Goal: Use online tool/utility: Utilize a website feature to perform a specific function

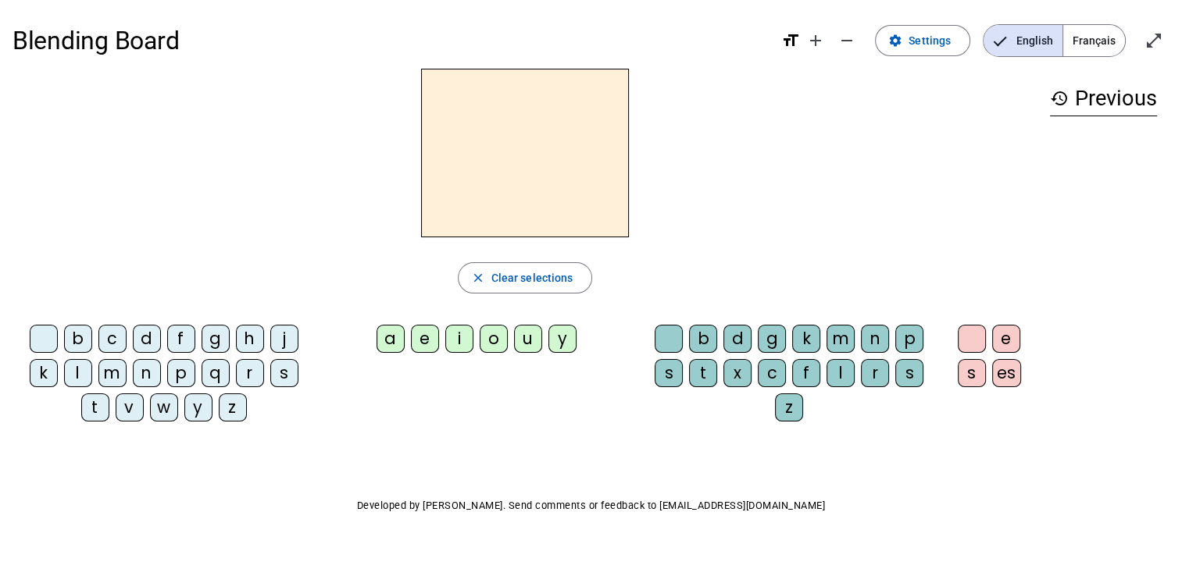
click at [281, 369] on div "s" at bounding box center [284, 373] width 28 height 28
click at [531, 337] on div "u" at bounding box center [528, 339] width 28 height 28
click at [95, 410] on div "t" at bounding box center [95, 408] width 28 height 28
click at [69, 377] on div "l" at bounding box center [78, 373] width 28 height 28
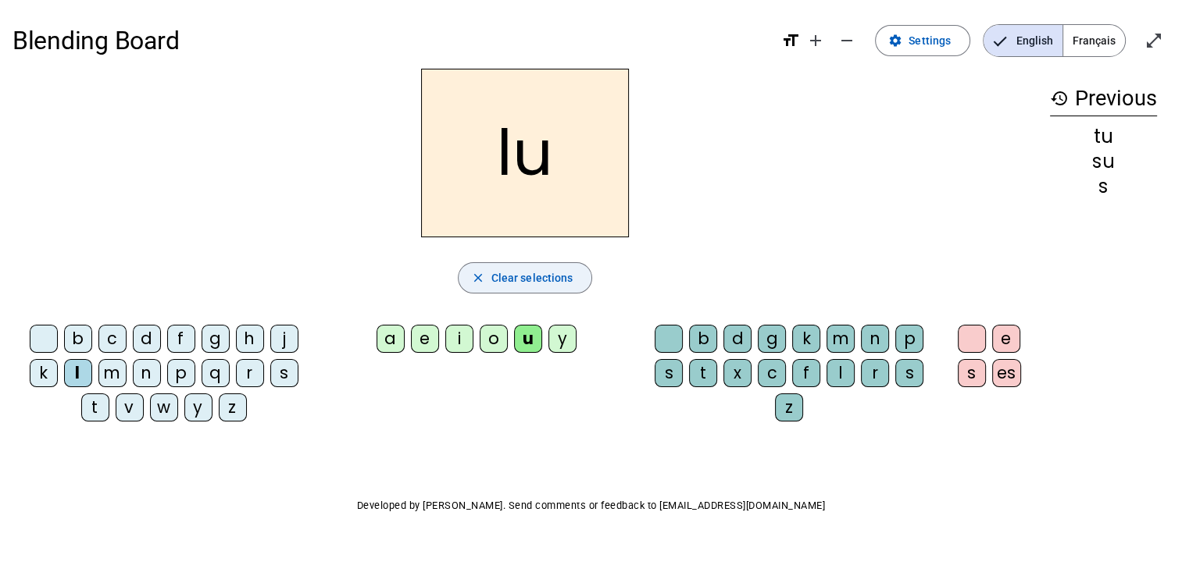
click at [559, 271] on span "Clear selections" at bounding box center [532, 278] width 82 height 19
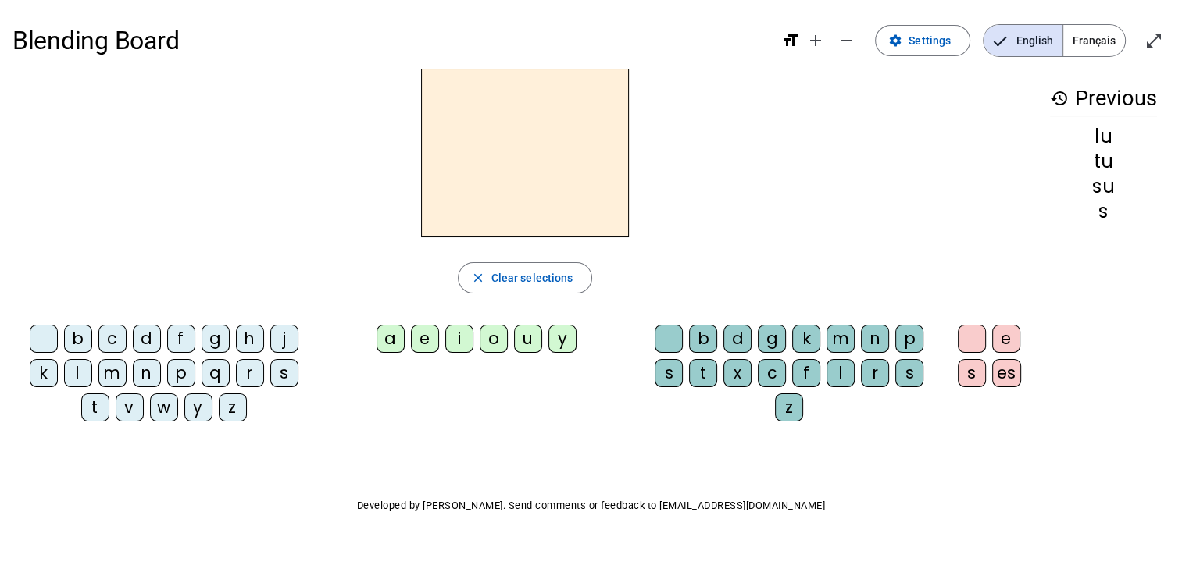
click at [527, 335] on div "u" at bounding box center [528, 339] width 28 height 28
click at [666, 373] on div "s" at bounding box center [669, 373] width 28 height 28
click at [698, 368] on div "t" at bounding box center [703, 373] width 28 height 28
click at [841, 367] on div "l" at bounding box center [840, 373] width 28 height 28
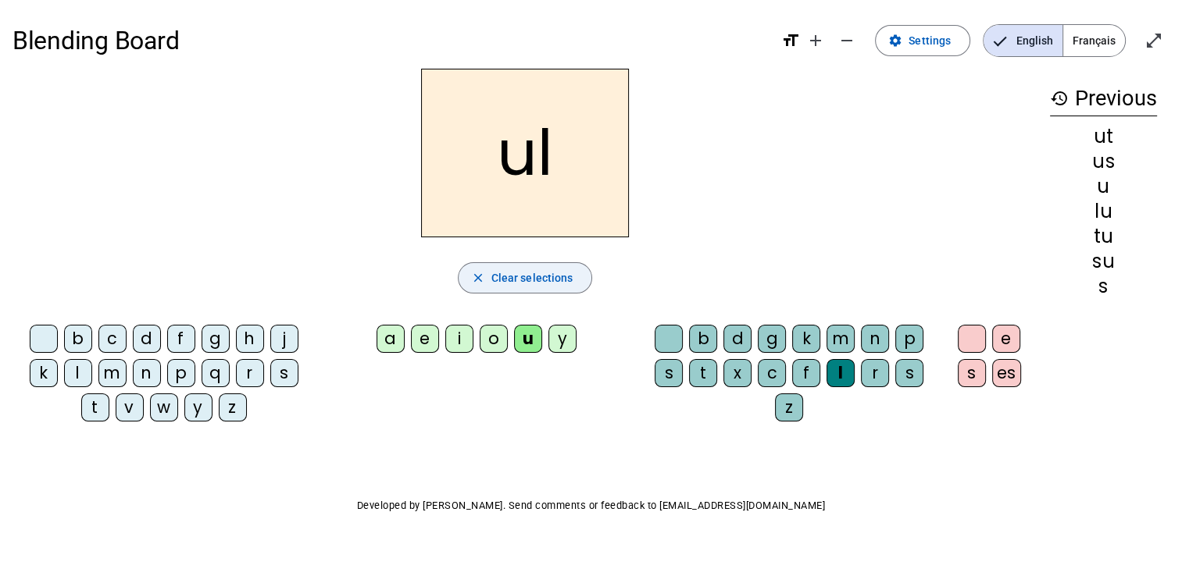
click at [572, 275] on span "button" at bounding box center [526, 277] width 134 height 37
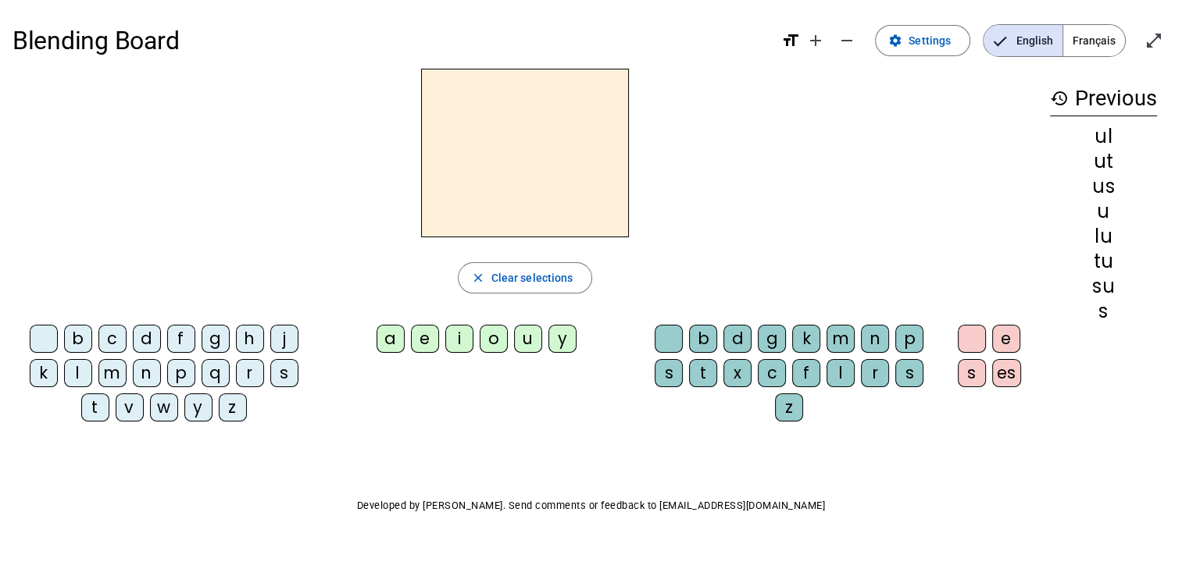
click at [287, 368] on div "s" at bounding box center [284, 373] width 28 height 28
click at [394, 336] on div "a" at bounding box center [391, 339] width 28 height 28
click at [705, 369] on div "t" at bounding box center [703, 373] width 28 height 28
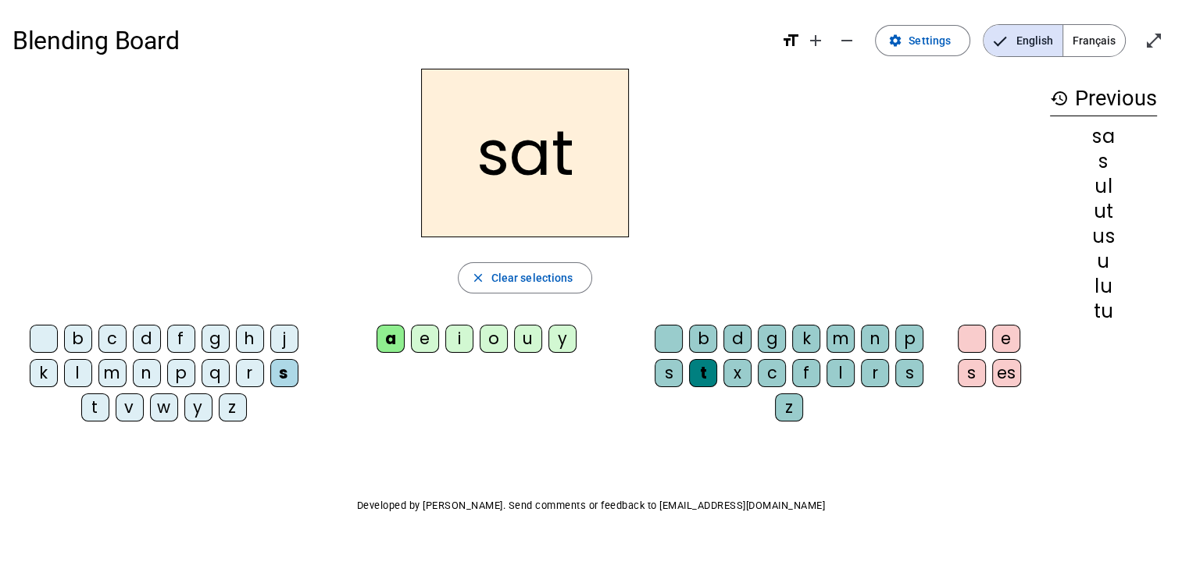
click at [523, 341] on div "u" at bounding box center [528, 339] width 28 height 28
click at [427, 338] on div "e" at bounding box center [425, 339] width 28 height 28
click at [462, 337] on div "i" at bounding box center [459, 339] width 28 height 28
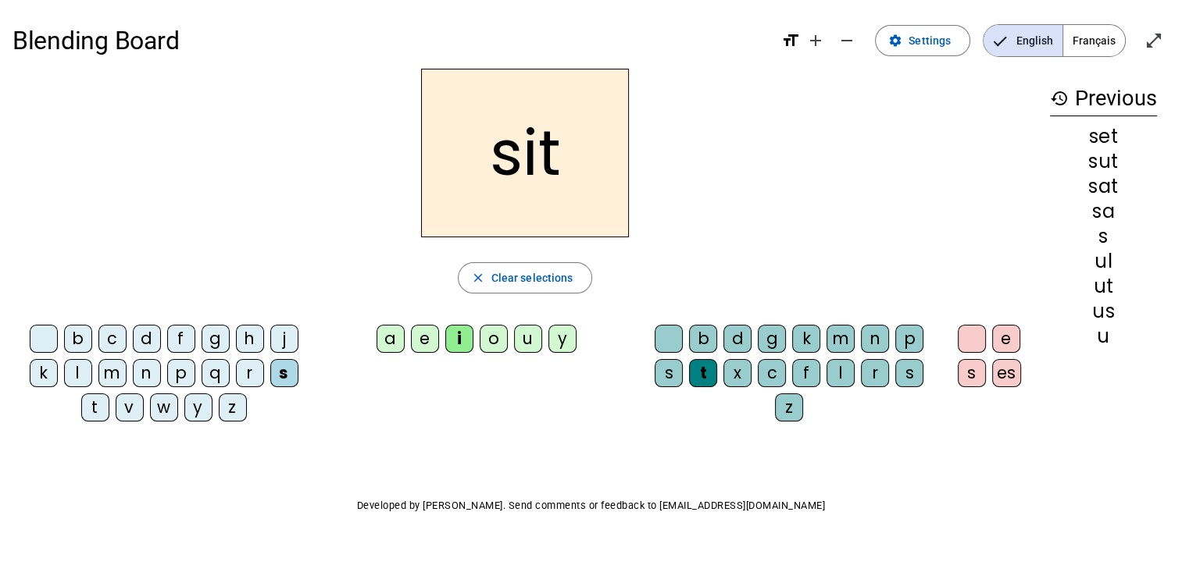
click at [530, 337] on div "u" at bounding box center [528, 339] width 28 height 28
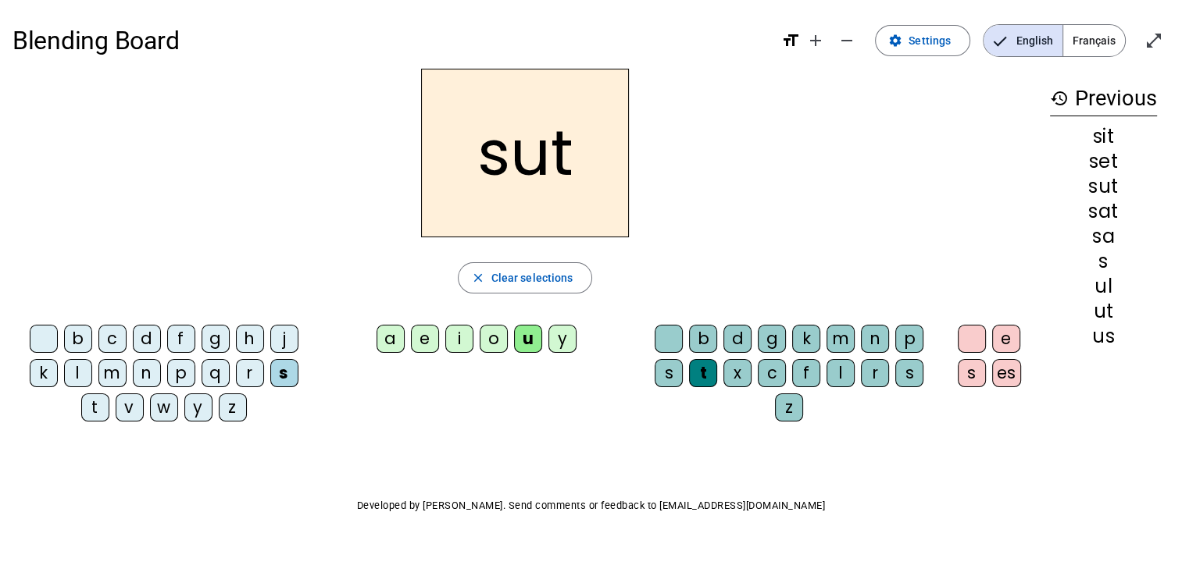
click at [77, 375] on div "l" at bounding box center [78, 373] width 28 height 28
click at [460, 337] on div "i" at bounding box center [459, 339] width 28 height 28
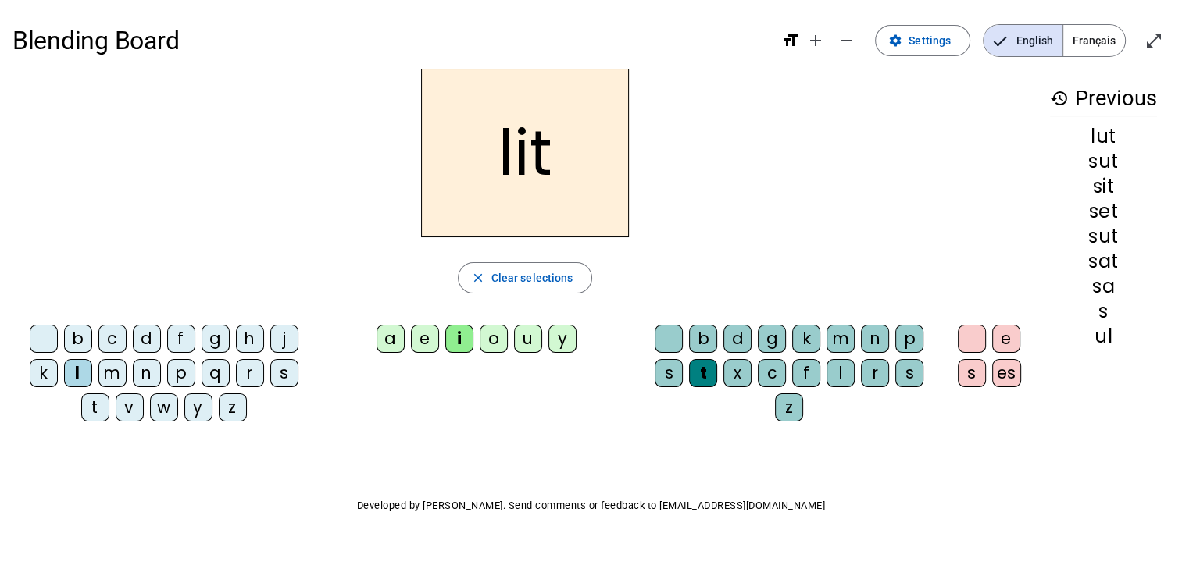
click at [422, 338] on div "e" at bounding box center [425, 339] width 28 height 28
click at [662, 373] on div "s" at bounding box center [669, 373] width 28 height 28
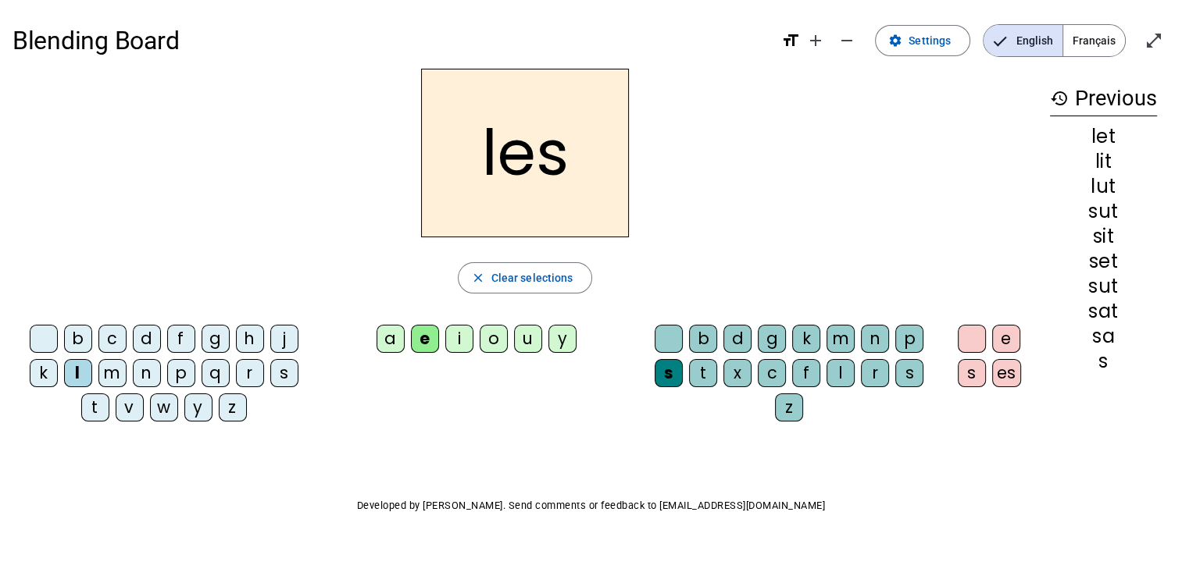
click at [837, 369] on div "l" at bounding box center [840, 373] width 28 height 28
click at [456, 343] on div "i" at bounding box center [459, 339] width 28 height 28
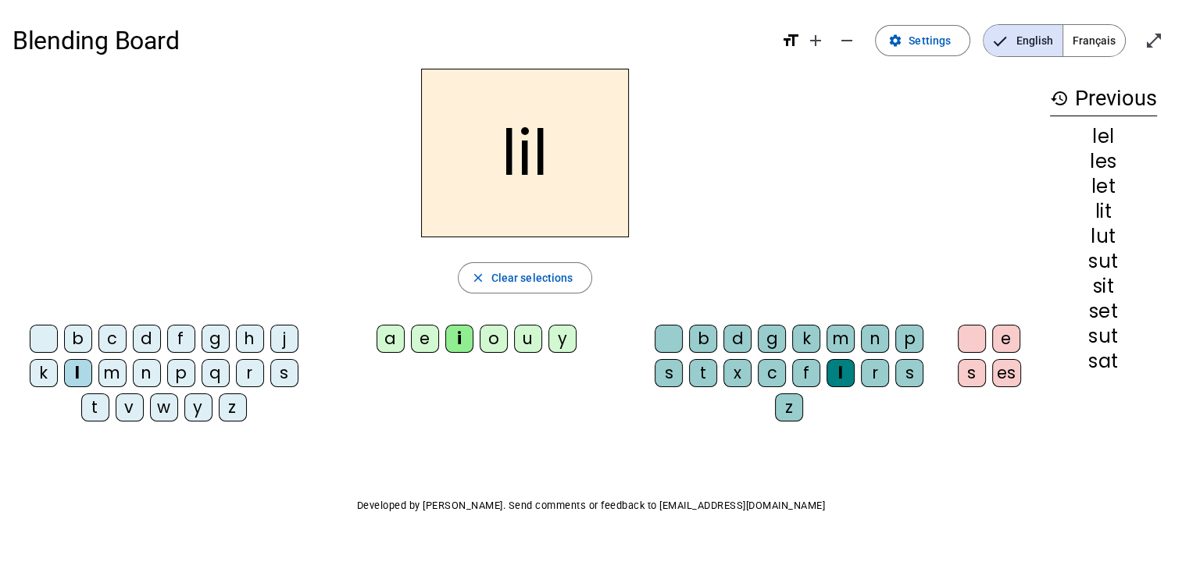
click at [529, 334] on div "u" at bounding box center [528, 339] width 28 height 28
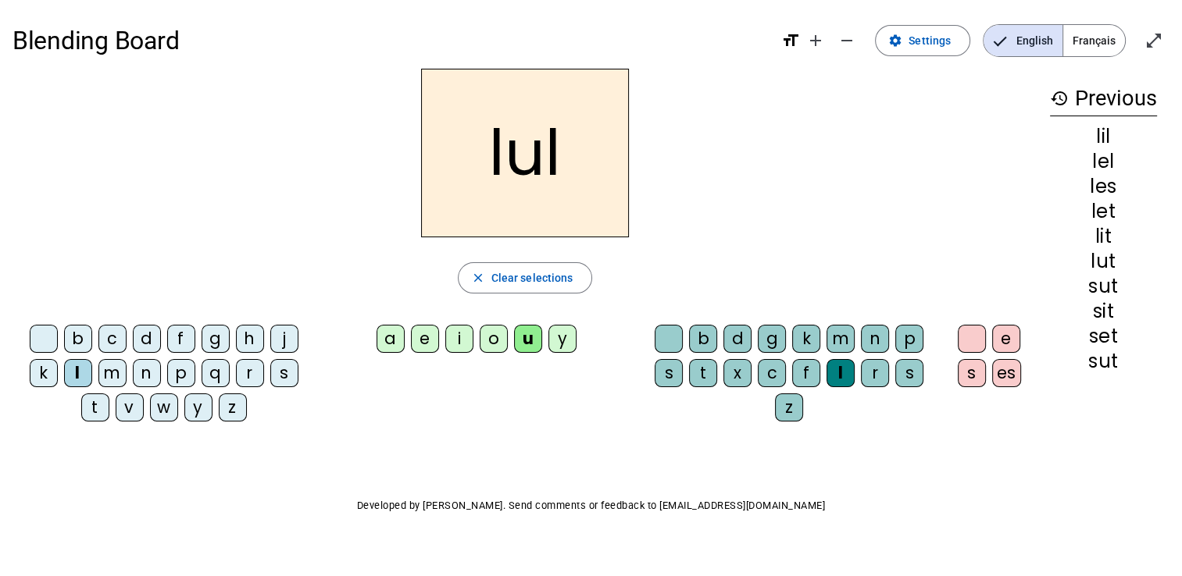
click at [391, 344] on div "a" at bounding box center [391, 339] width 28 height 28
click at [97, 410] on div "t" at bounding box center [95, 408] width 28 height 28
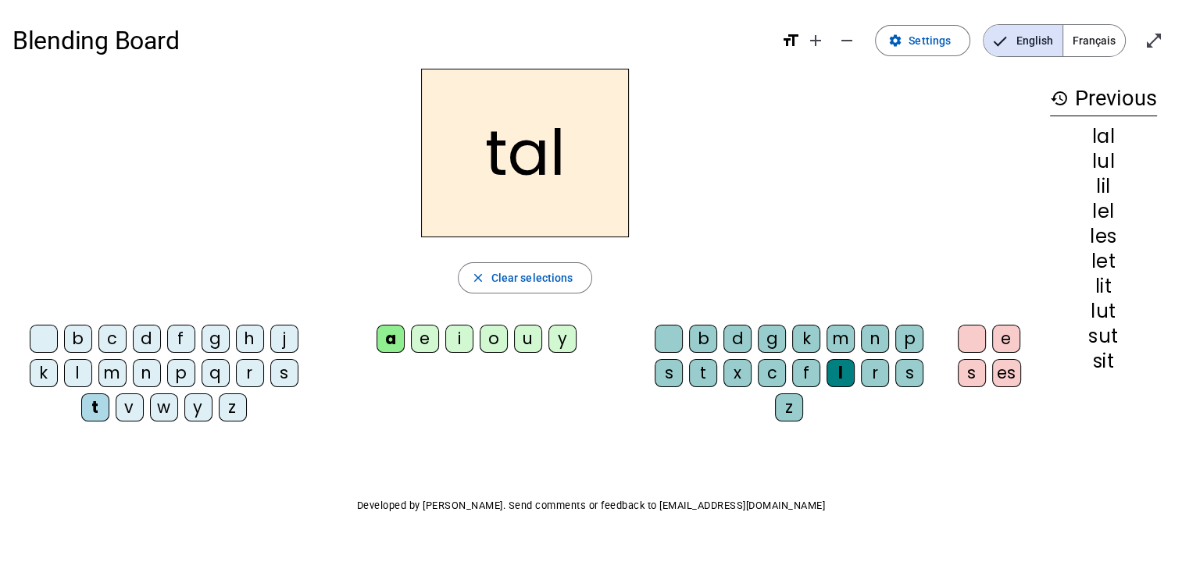
click at [422, 338] on div "e" at bounding box center [425, 339] width 28 height 28
click at [457, 342] on div "i" at bounding box center [459, 339] width 28 height 28
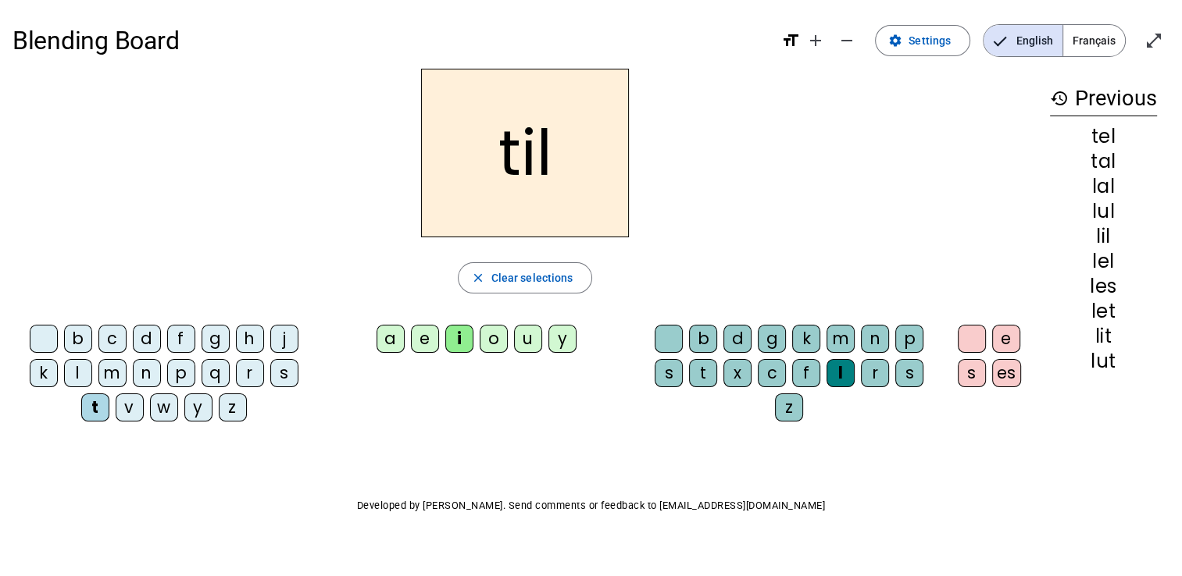
click at [527, 334] on div "u" at bounding box center [528, 339] width 28 height 28
click at [712, 373] on div "t" at bounding box center [703, 373] width 28 height 28
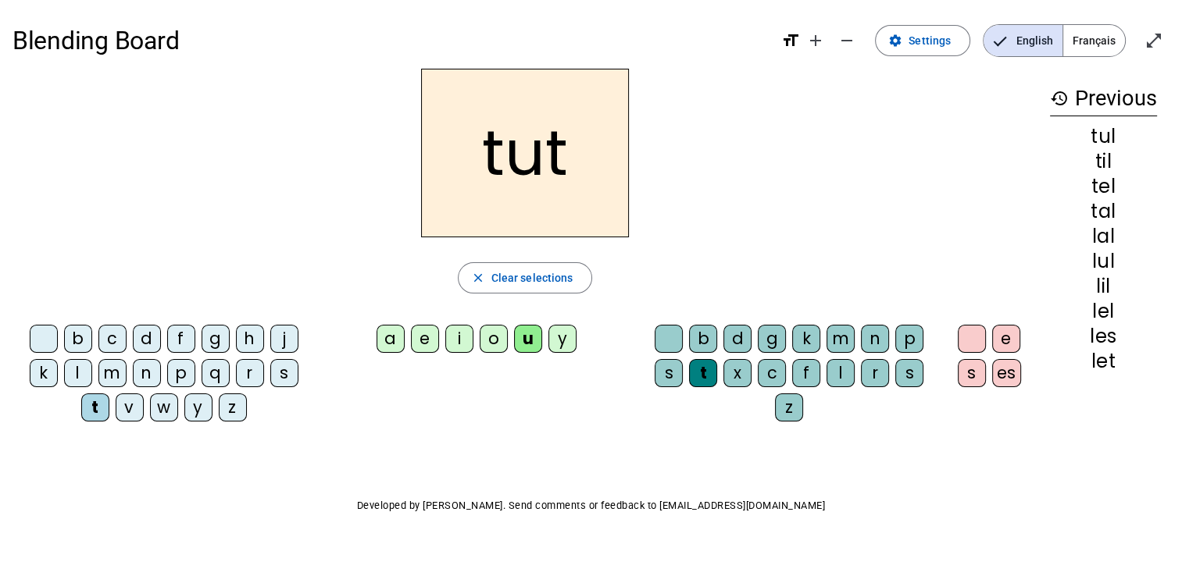
click at [285, 363] on div "s" at bounding box center [284, 373] width 28 height 28
click at [462, 338] on div "i" at bounding box center [459, 339] width 28 height 28
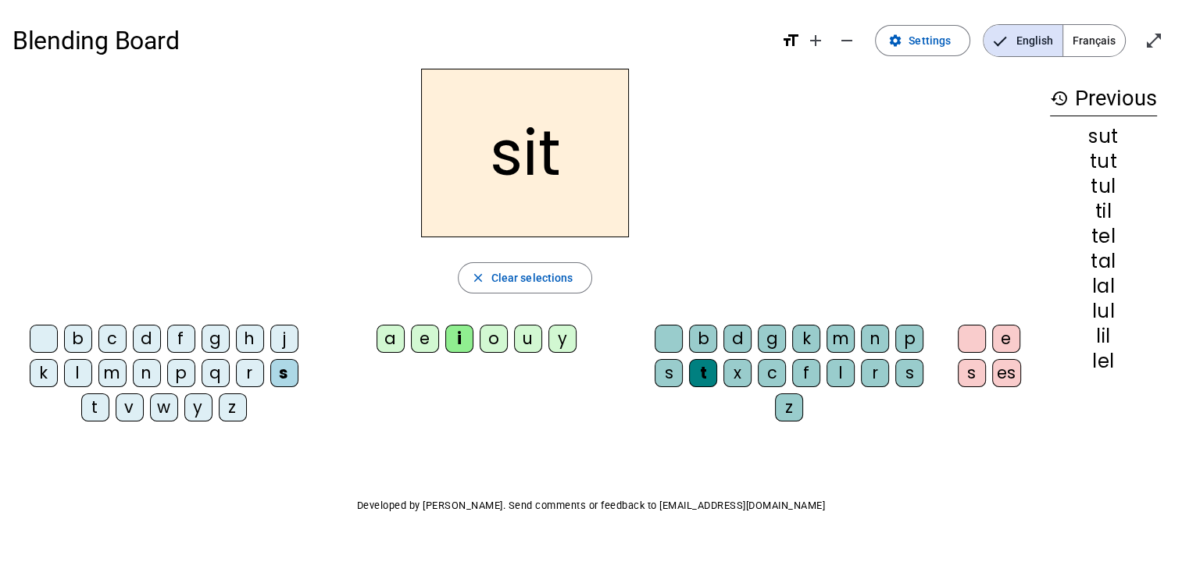
click at [428, 345] on div "e" at bounding box center [425, 339] width 28 height 28
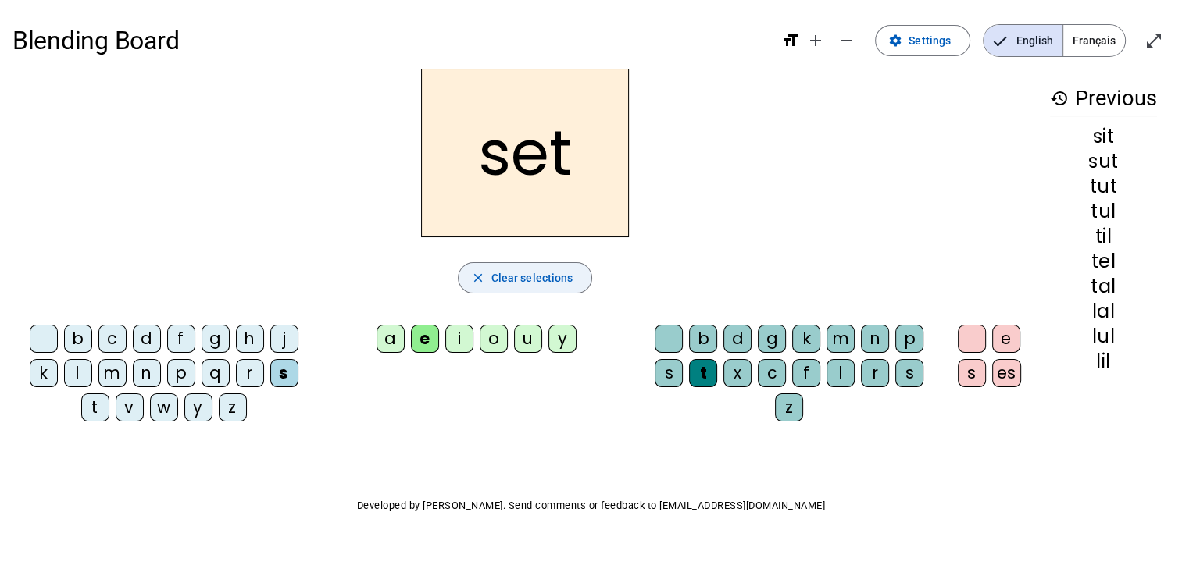
click at [543, 269] on span "Clear selections" at bounding box center [532, 278] width 82 height 19
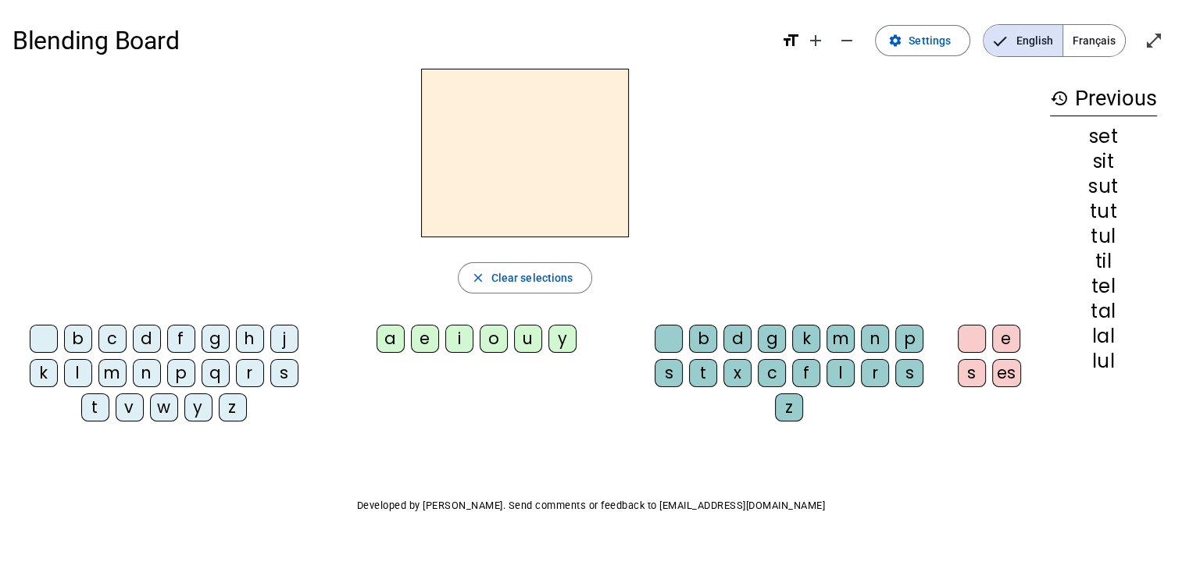
click at [80, 372] on div "l" at bounding box center [78, 373] width 28 height 28
click at [526, 342] on div "u" at bounding box center [528, 339] width 28 height 28
click at [97, 407] on div "t" at bounding box center [95, 408] width 28 height 28
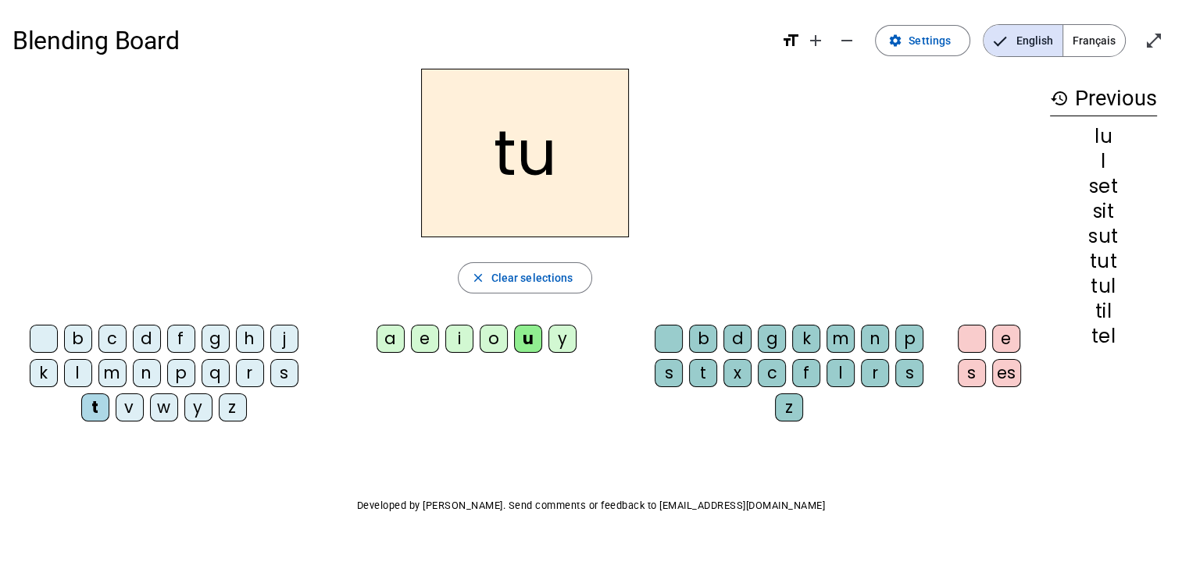
click at [291, 360] on div "s" at bounding box center [284, 373] width 28 height 28
click at [497, 340] on div "o" at bounding box center [494, 339] width 28 height 28
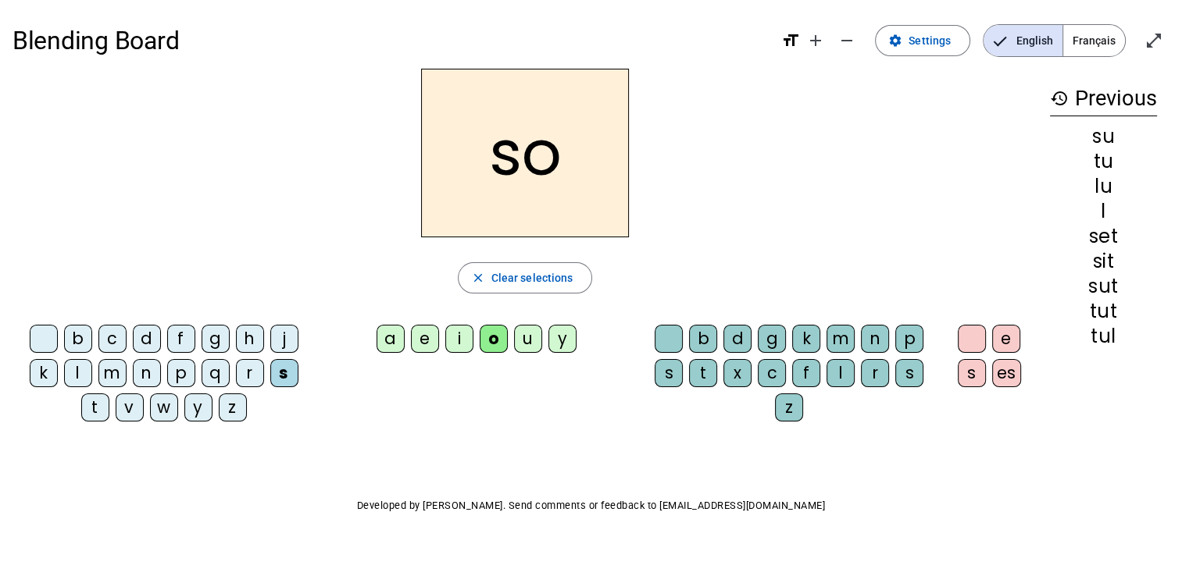
click at [455, 338] on div "i" at bounding box center [459, 339] width 28 height 28
click at [491, 338] on div "o" at bounding box center [494, 339] width 28 height 28
click at [397, 345] on div "a" at bounding box center [391, 339] width 28 height 28
click at [427, 336] on div "e" at bounding box center [425, 339] width 28 height 28
click at [457, 337] on div "i" at bounding box center [459, 339] width 28 height 28
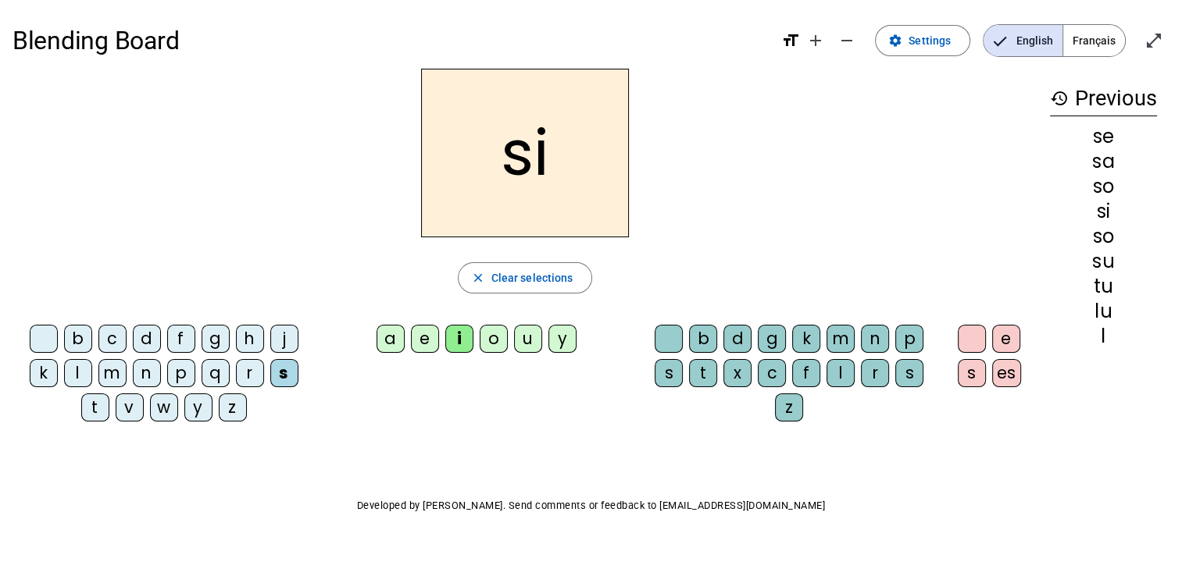
click at [73, 369] on div "l" at bounding box center [78, 373] width 28 height 28
click at [424, 343] on div "e" at bounding box center [425, 339] width 28 height 28
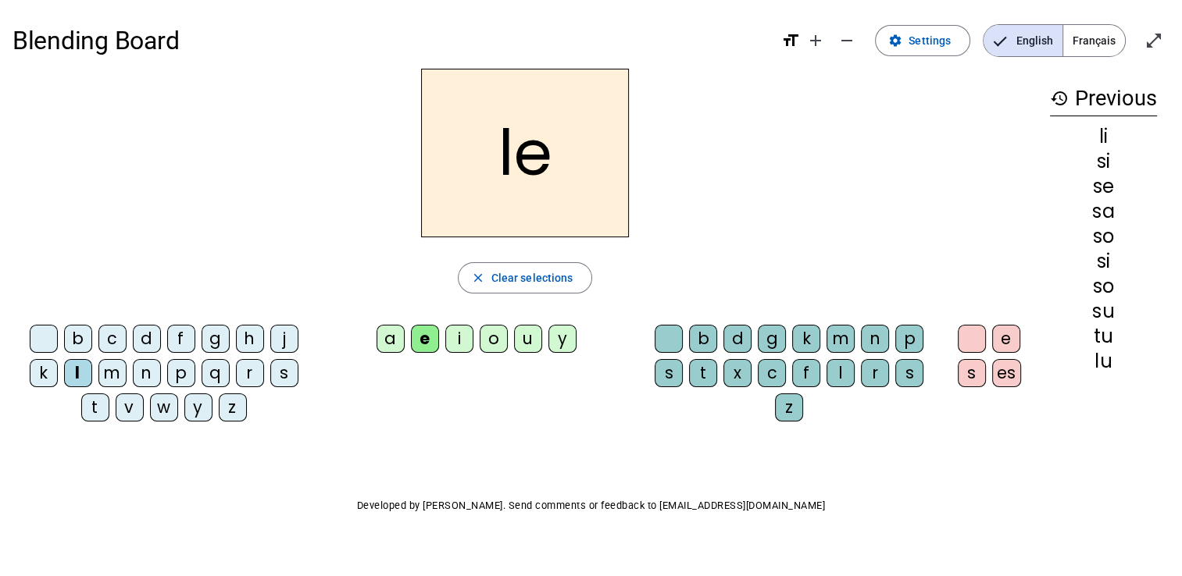
click at [527, 335] on div "u" at bounding box center [528, 339] width 28 height 28
click at [494, 345] on div "o" at bounding box center [494, 339] width 28 height 28
click at [837, 373] on div "l" at bounding box center [840, 373] width 28 height 28
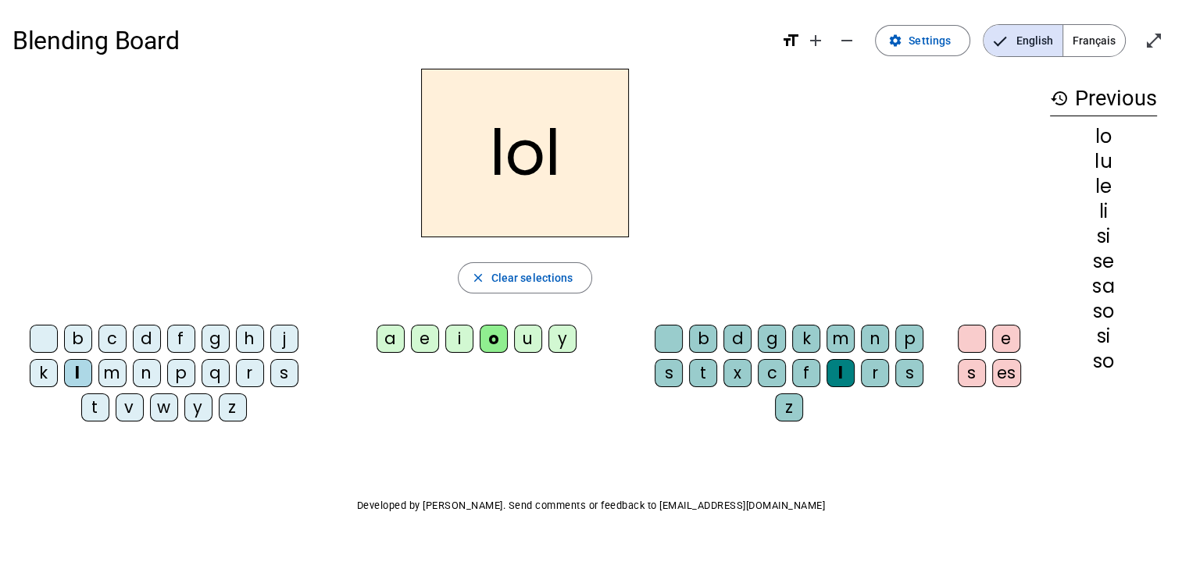
click at [466, 334] on div "i" at bounding box center [459, 339] width 28 height 28
click at [525, 344] on div "u" at bounding box center [528, 339] width 28 height 28
click at [278, 370] on div "s" at bounding box center [284, 373] width 28 height 28
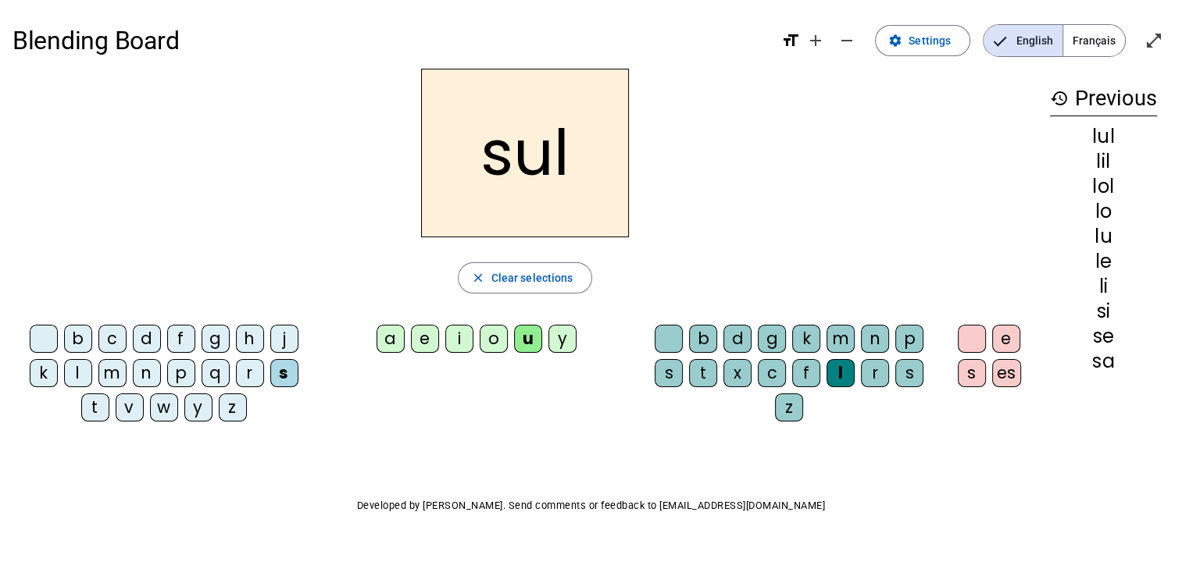
click at [92, 402] on div "t" at bounding box center [95, 408] width 28 height 28
click at [78, 371] on div "l" at bounding box center [78, 373] width 28 height 28
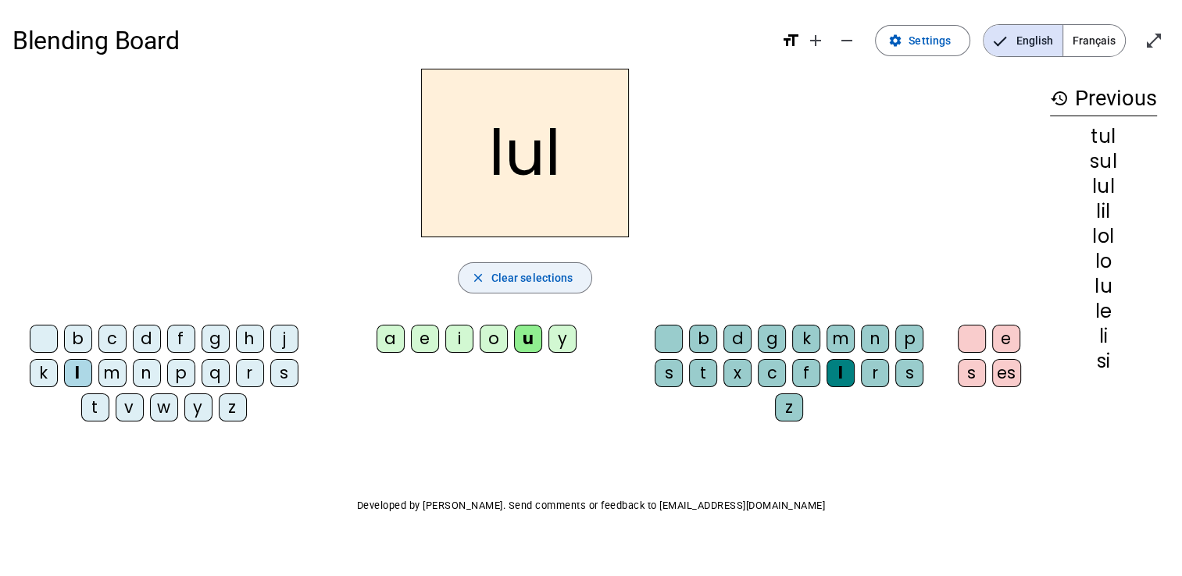
click at [565, 281] on span "Clear selections" at bounding box center [532, 278] width 82 height 19
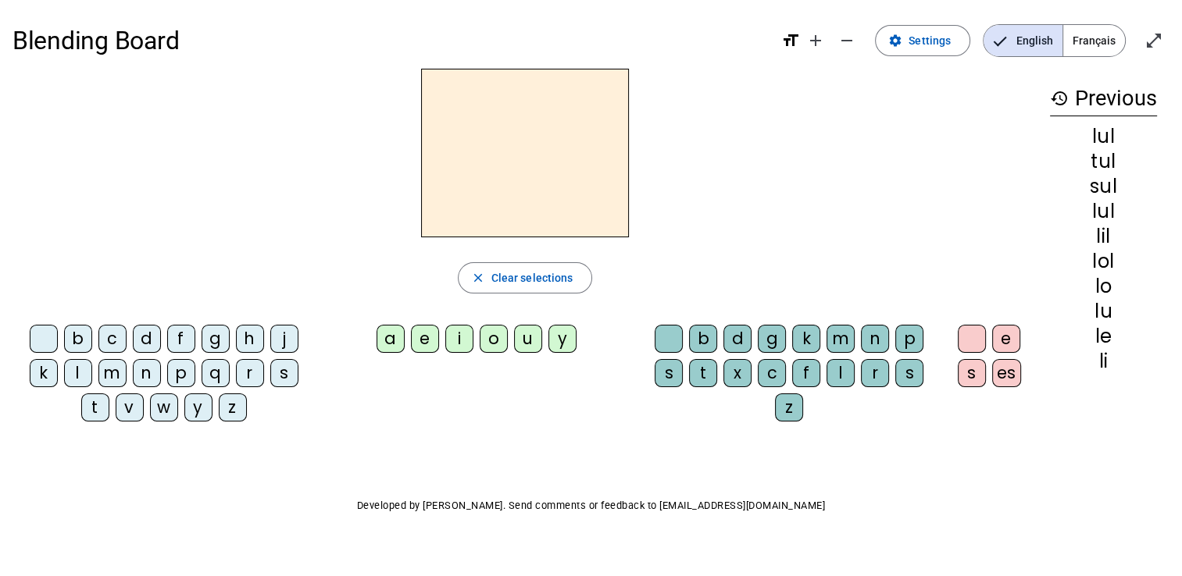
click at [394, 334] on div "a" at bounding box center [391, 339] width 28 height 28
click at [432, 341] on div "e" at bounding box center [425, 339] width 28 height 28
click at [670, 368] on div "s" at bounding box center [669, 373] width 28 height 28
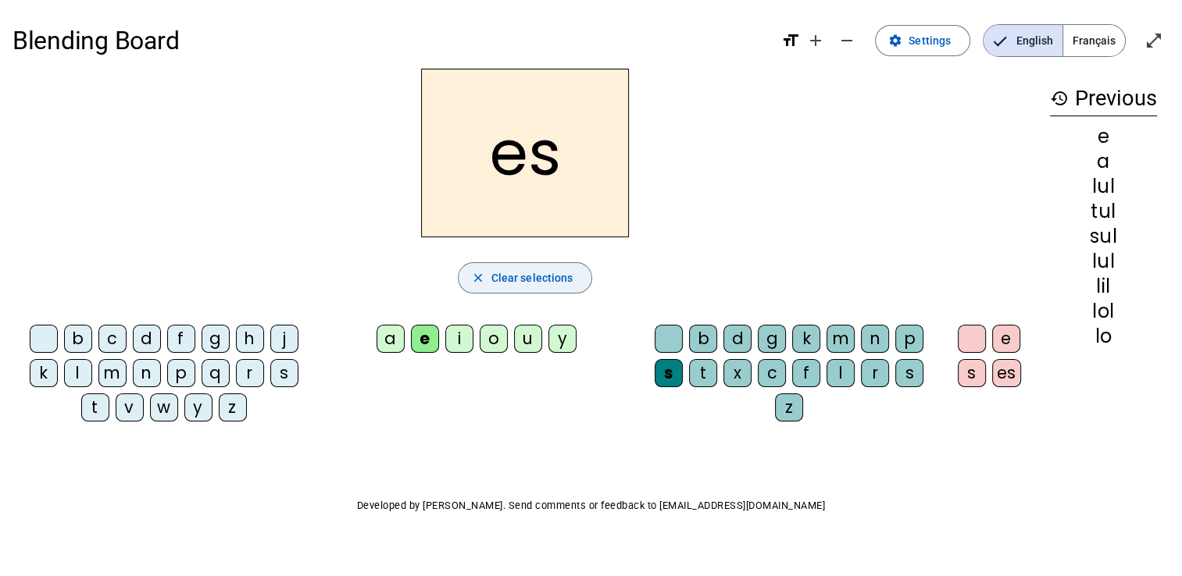
click at [539, 278] on span "Clear selections" at bounding box center [532, 278] width 82 height 19
click at [95, 402] on div "t" at bounding box center [95, 408] width 28 height 28
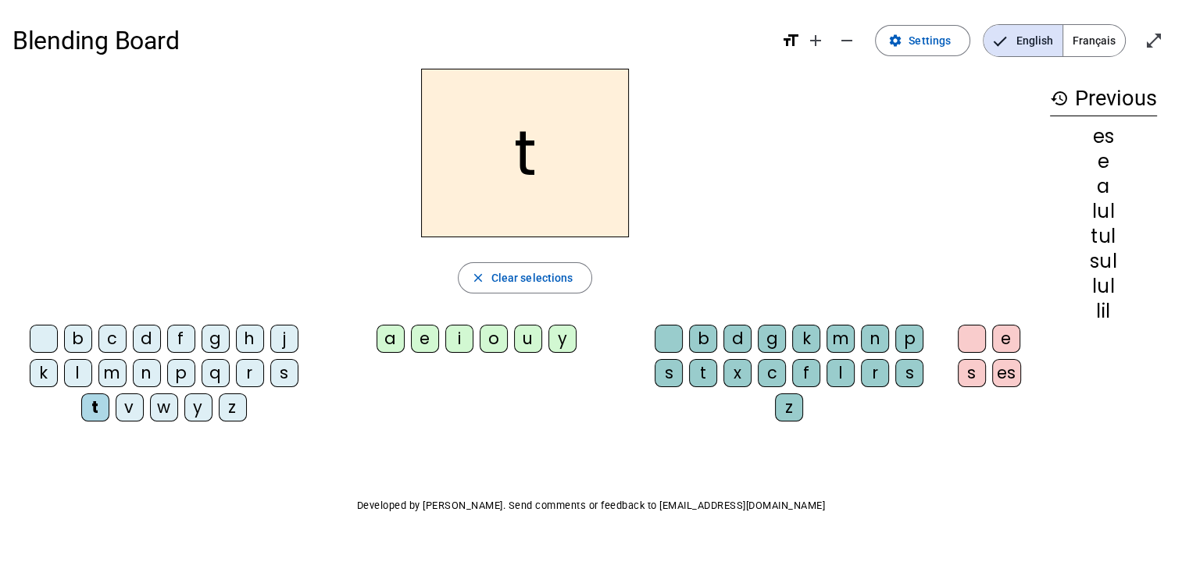
click at [490, 339] on div "o" at bounding box center [494, 339] width 28 height 28
click at [543, 277] on span "Clear selections" at bounding box center [532, 278] width 82 height 19
click at [523, 426] on div "b c d f g h j k l m n p q r s t v w y z a e i o u y b d g k m n p s t x c f l r…" at bounding box center [524, 377] width 1025 height 116
click at [96, 400] on div "t" at bounding box center [95, 408] width 28 height 28
click at [96, 402] on div "t" at bounding box center [95, 408] width 28 height 28
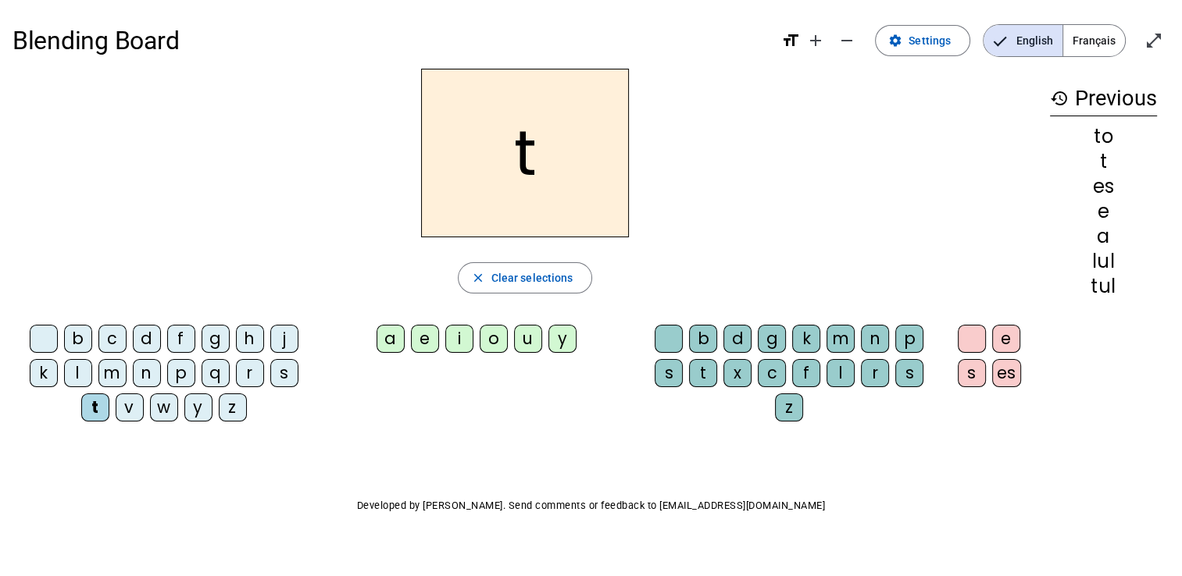
click at [425, 340] on div "e" at bounding box center [425, 339] width 28 height 28
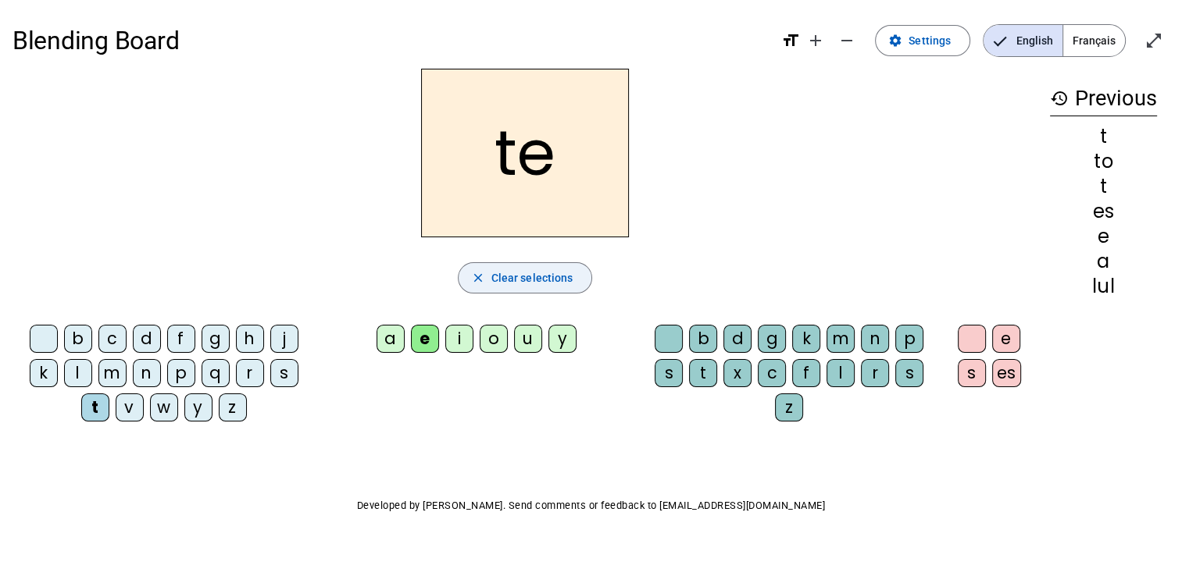
click at [559, 283] on span "Clear selections" at bounding box center [532, 278] width 82 height 19
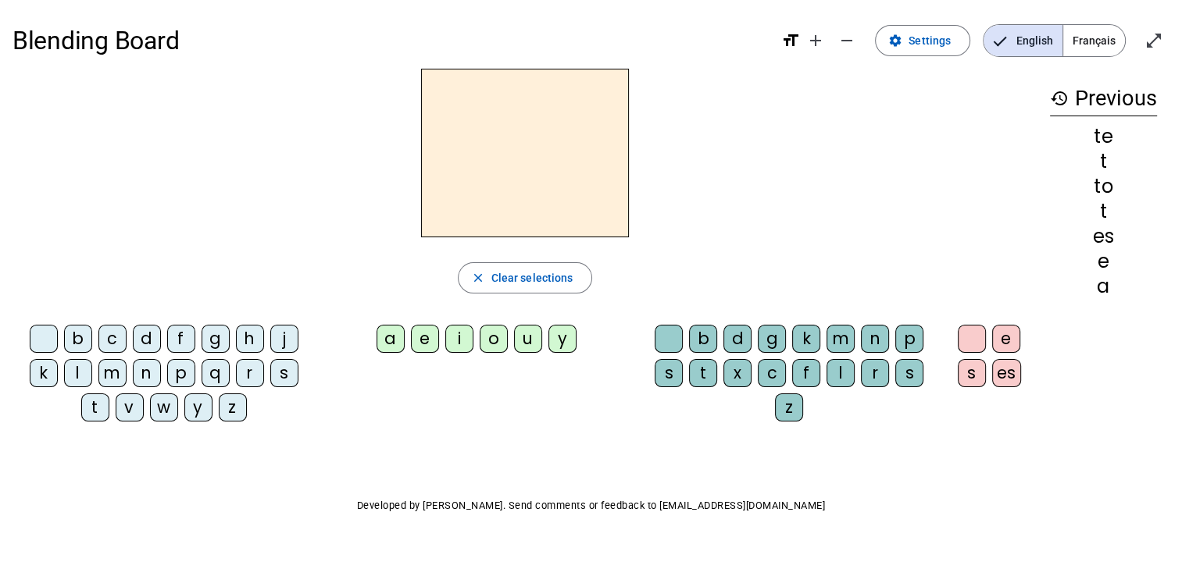
click at [496, 338] on div "o" at bounding box center [494, 339] width 28 height 28
click at [840, 369] on div "l" at bounding box center [840, 373] width 28 height 28
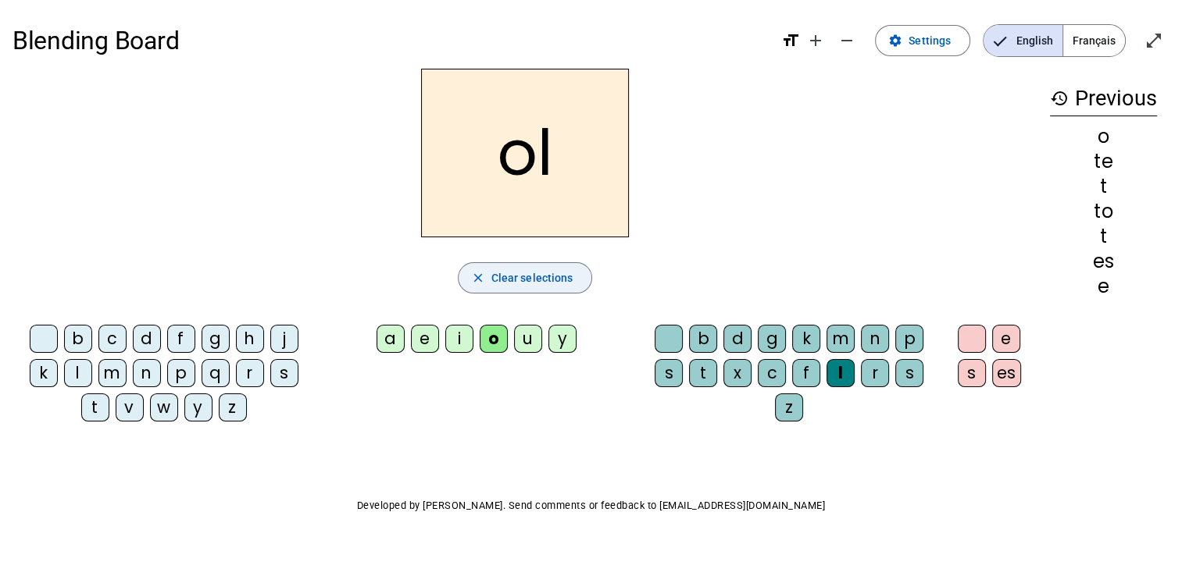
click at [550, 278] on span "Clear selections" at bounding box center [532, 278] width 82 height 19
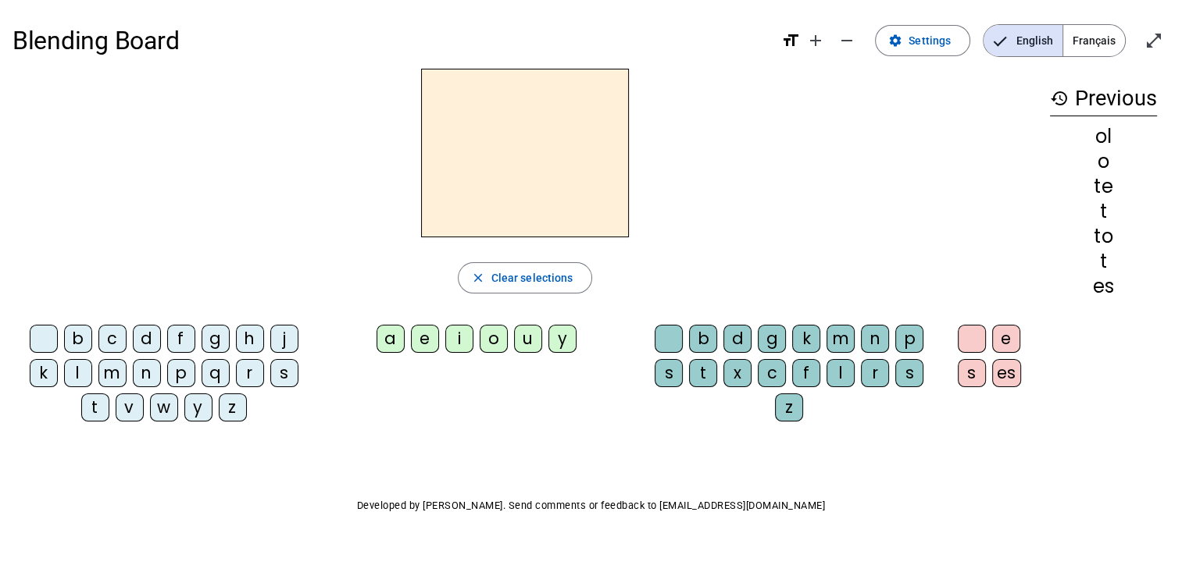
click at [662, 363] on div "s" at bounding box center [669, 373] width 28 height 28
click at [380, 325] on letter-bubble "a" at bounding box center [394, 342] width 34 height 34
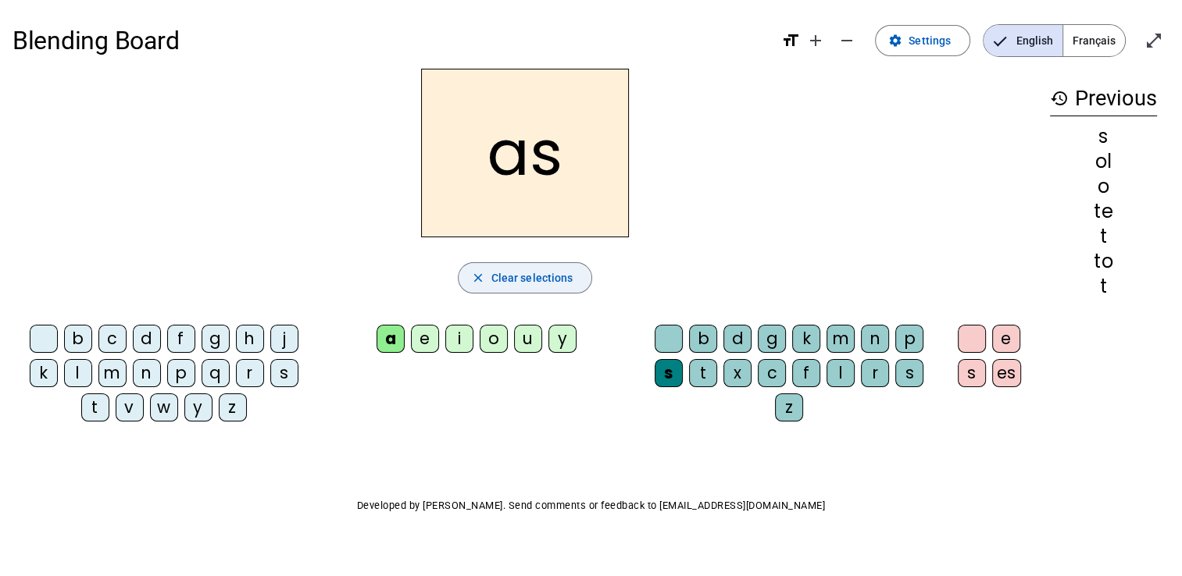
click at [532, 273] on span "Clear selections" at bounding box center [532, 278] width 82 height 19
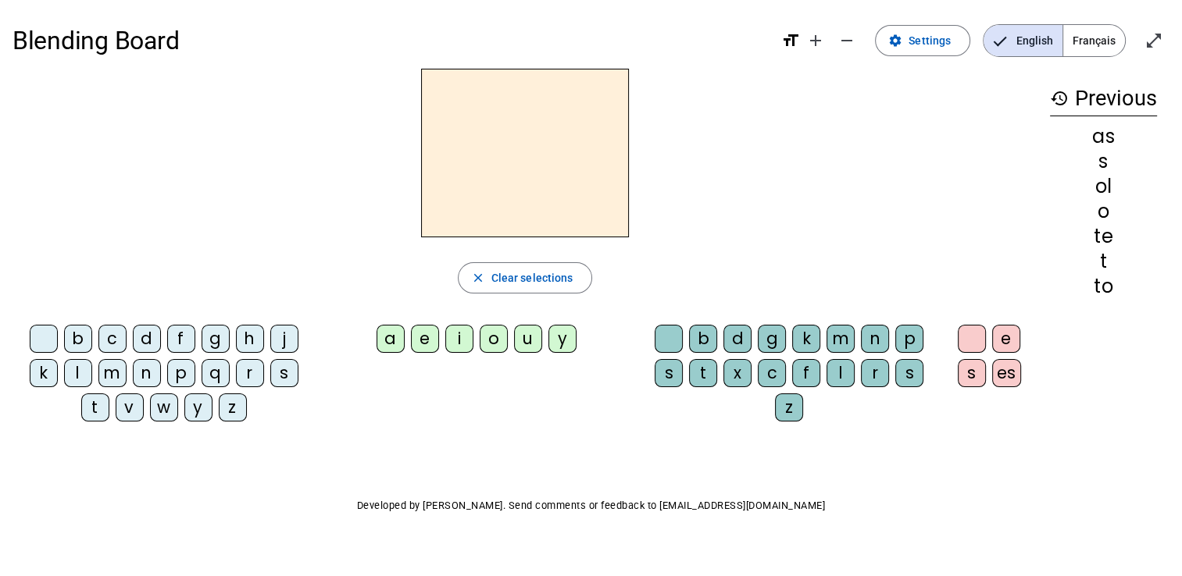
click at [701, 370] on div "t" at bounding box center [703, 373] width 28 height 28
click at [459, 334] on div "i" at bounding box center [459, 339] width 28 height 28
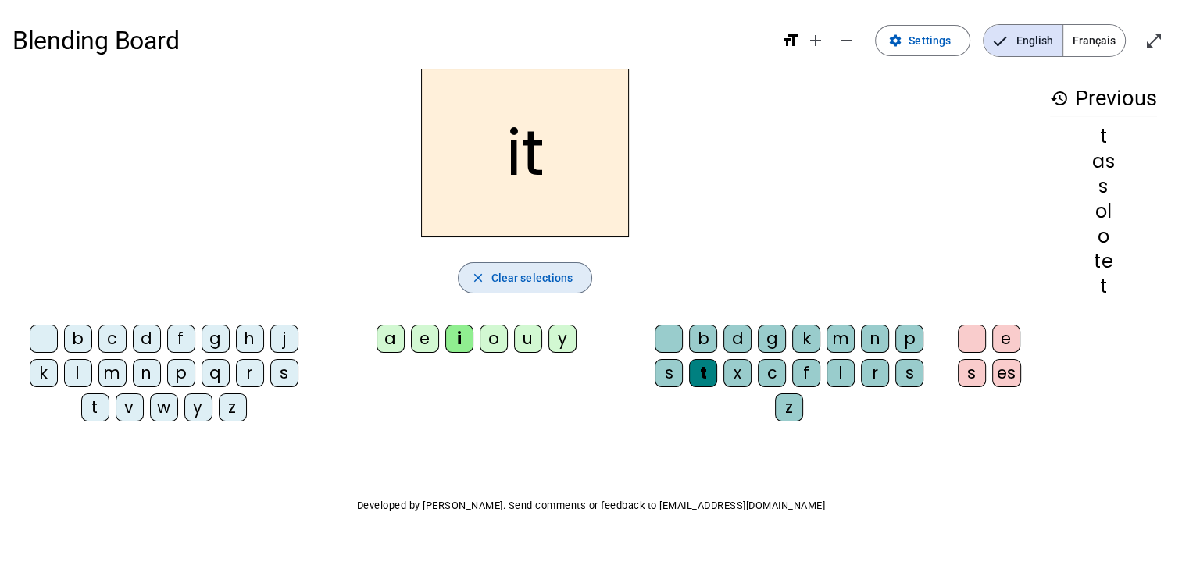
click at [554, 278] on span "Clear selections" at bounding box center [532, 278] width 82 height 19
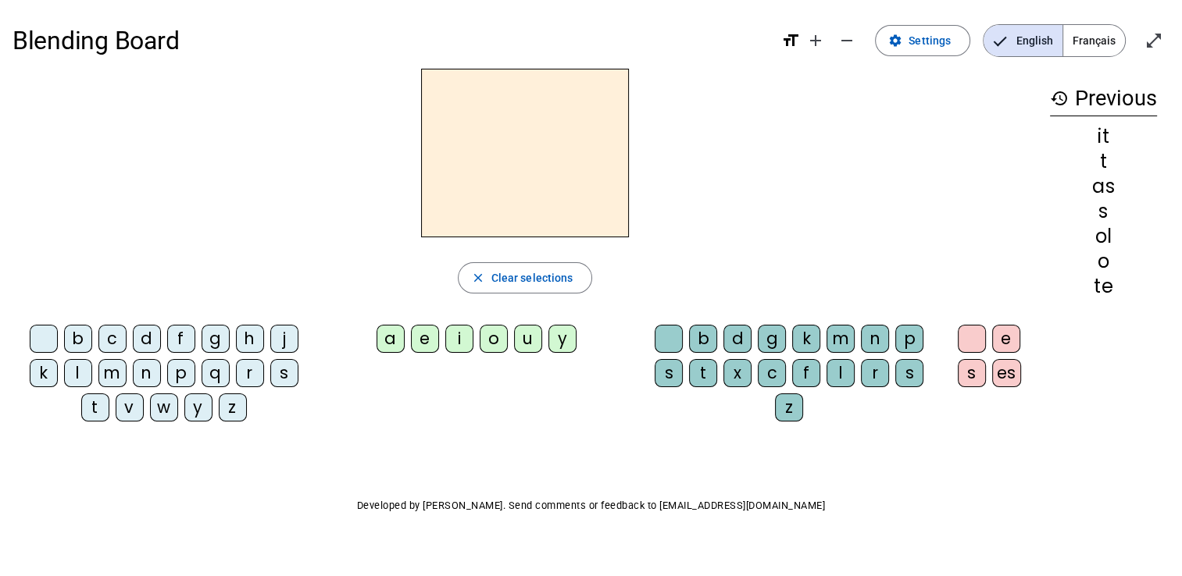
click at [275, 368] on div "s" at bounding box center [284, 373] width 28 height 28
click at [396, 336] on div "a" at bounding box center [391, 339] width 28 height 28
click at [562, 273] on span "Clear selections" at bounding box center [532, 278] width 82 height 19
click at [76, 371] on div "l" at bounding box center [78, 373] width 28 height 28
click at [388, 333] on div "a" at bounding box center [391, 339] width 28 height 28
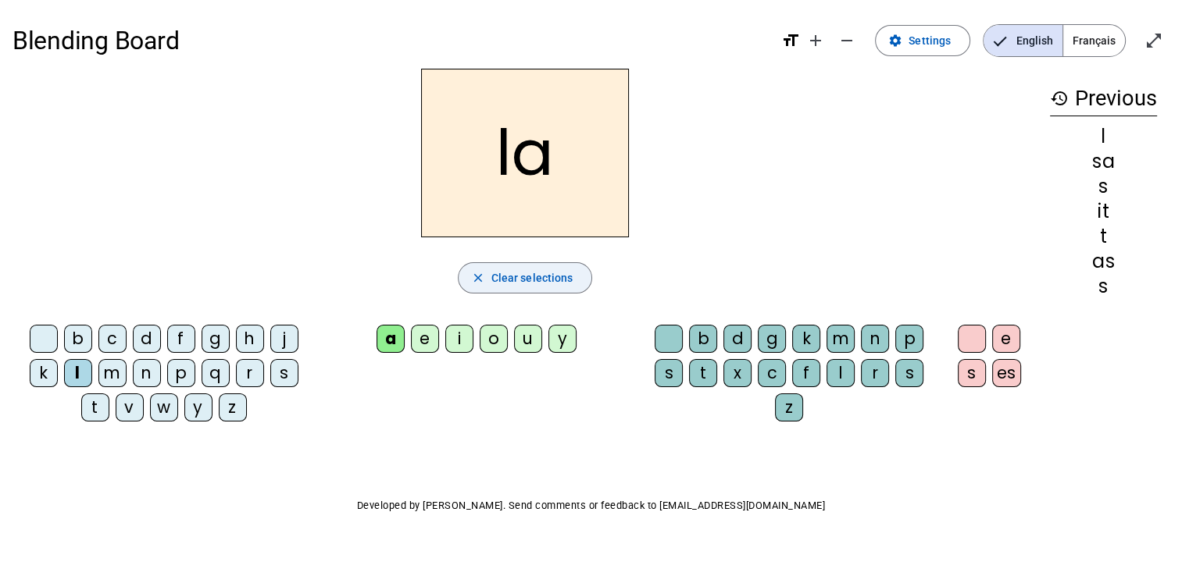
click at [548, 280] on span "Clear selections" at bounding box center [532, 278] width 82 height 19
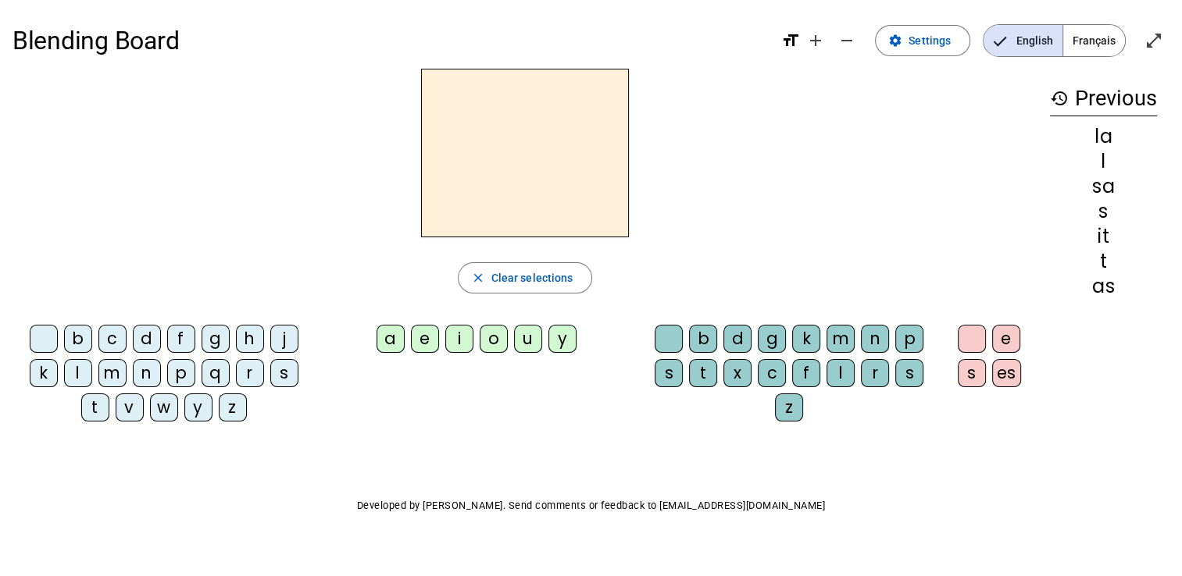
click at [280, 363] on div "s" at bounding box center [284, 373] width 28 height 28
click at [528, 335] on div "u" at bounding box center [528, 339] width 28 height 28
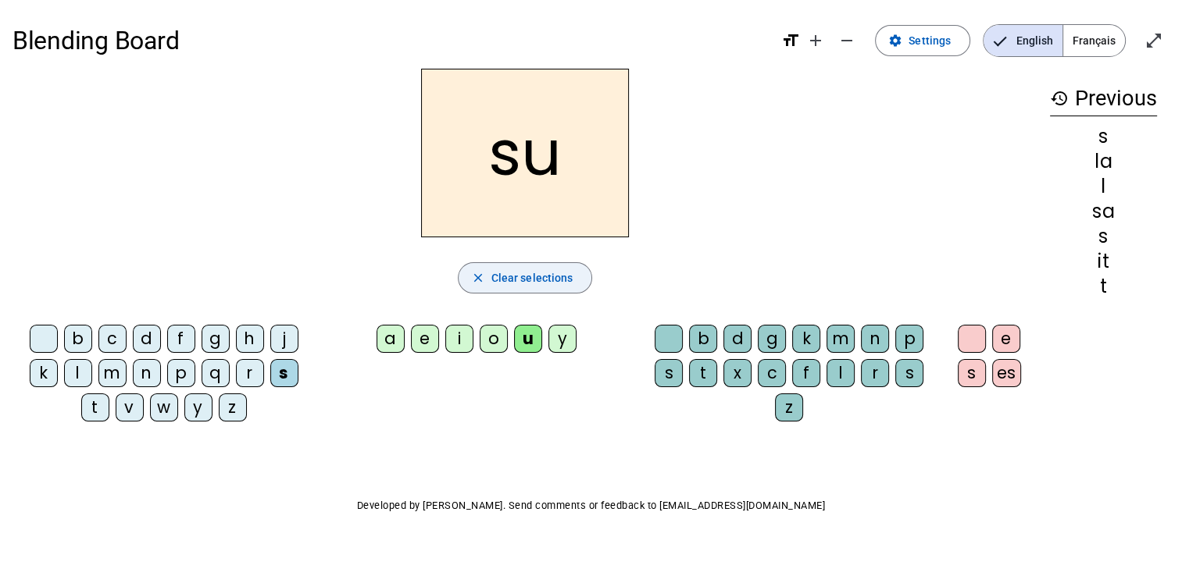
click at [573, 286] on span "button" at bounding box center [526, 277] width 134 height 37
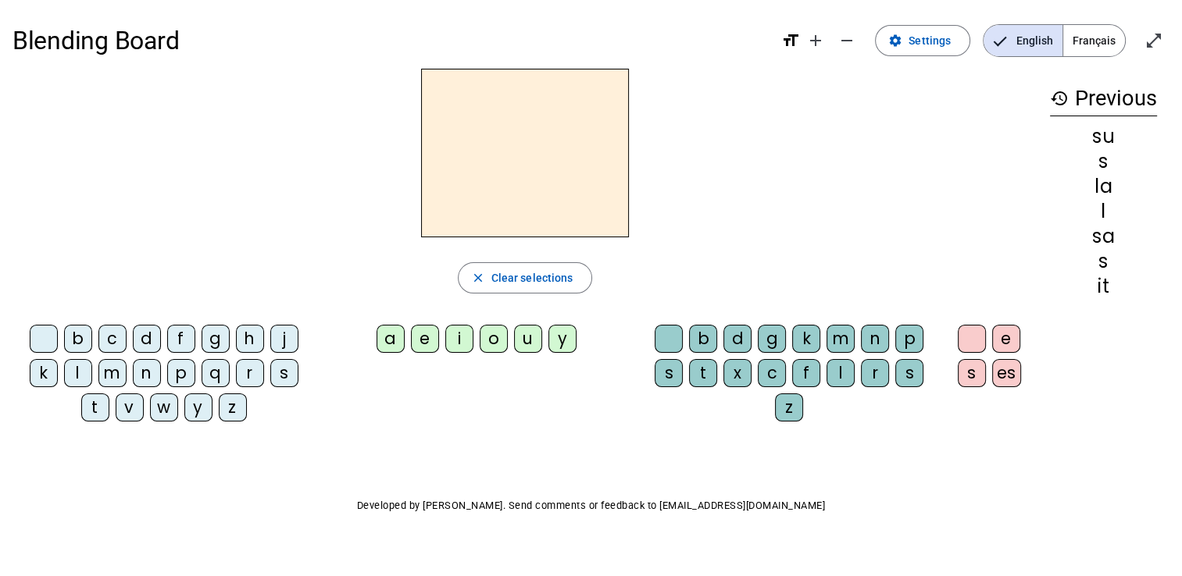
click at [833, 373] on div "l" at bounding box center [840, 373] width 28 height 28
click at [422, 337] on div "e" at bounding box center [425, 339] width 28 height 28
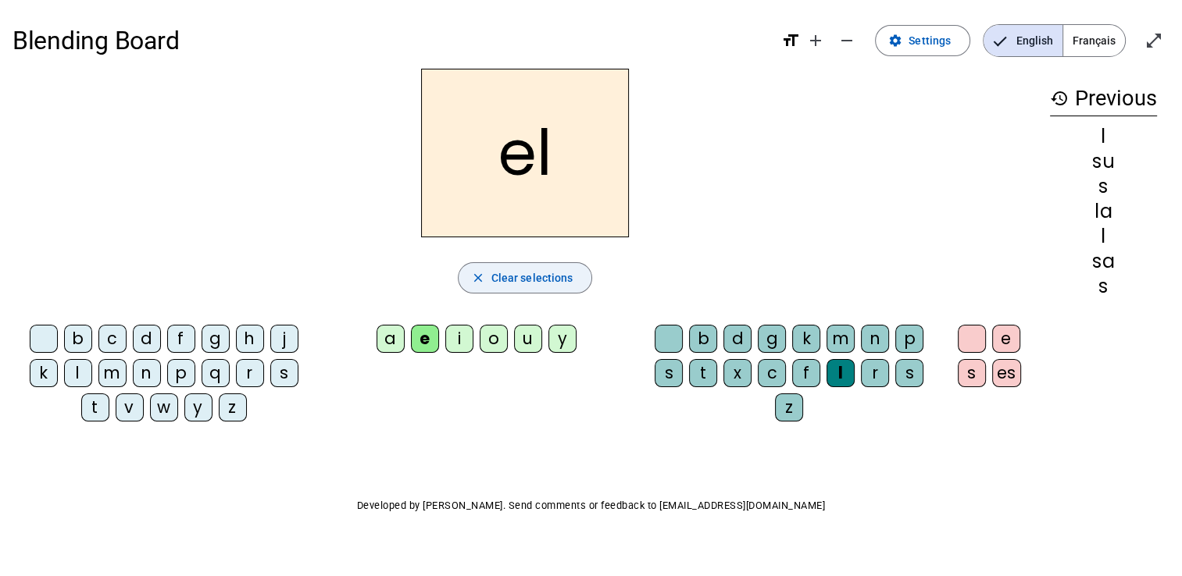
click at [499, 273] on span "Clear selections" at bounding box center [532, 278] width 82 height 19
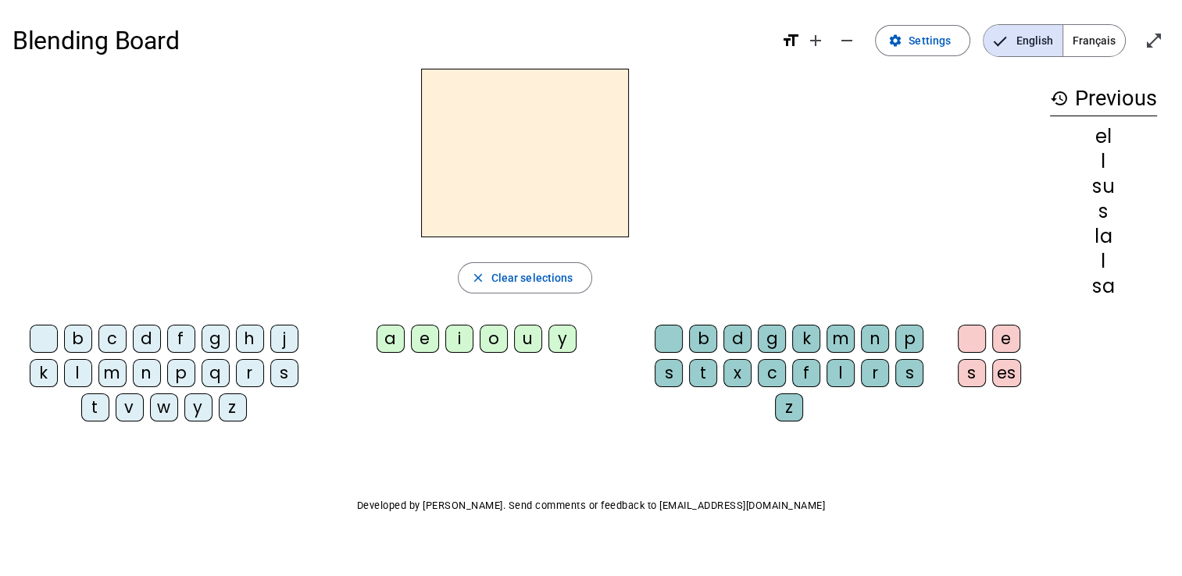
click at [849, 371] on div "l" at bounding box center [840, 373] width 28 height 28
click at [288, 362] on div "s" at bounding box center [284, 373] width 28 height 28
click at [529, 341] on div "u" at bounding box center [528, 339] width 28 height 28
click at [537, 277] on span "Clear selections" at bounding box center [532, 278] width 82 height 19
click at [469, 337] on div "i" at bounding box center [459, 339] width 28 height 28
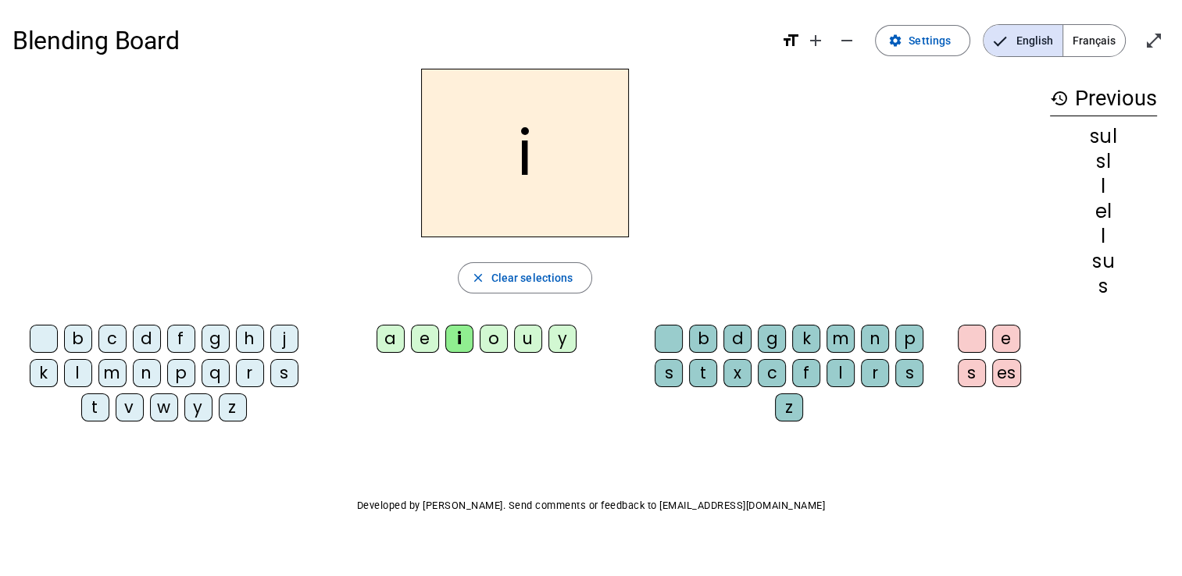
click at [98, 409] on div "t" at bounding box center [95, 408] width 28 height 28
click at [845, 369] on div "l" at bounding box center [840, 373] width 28 height 28
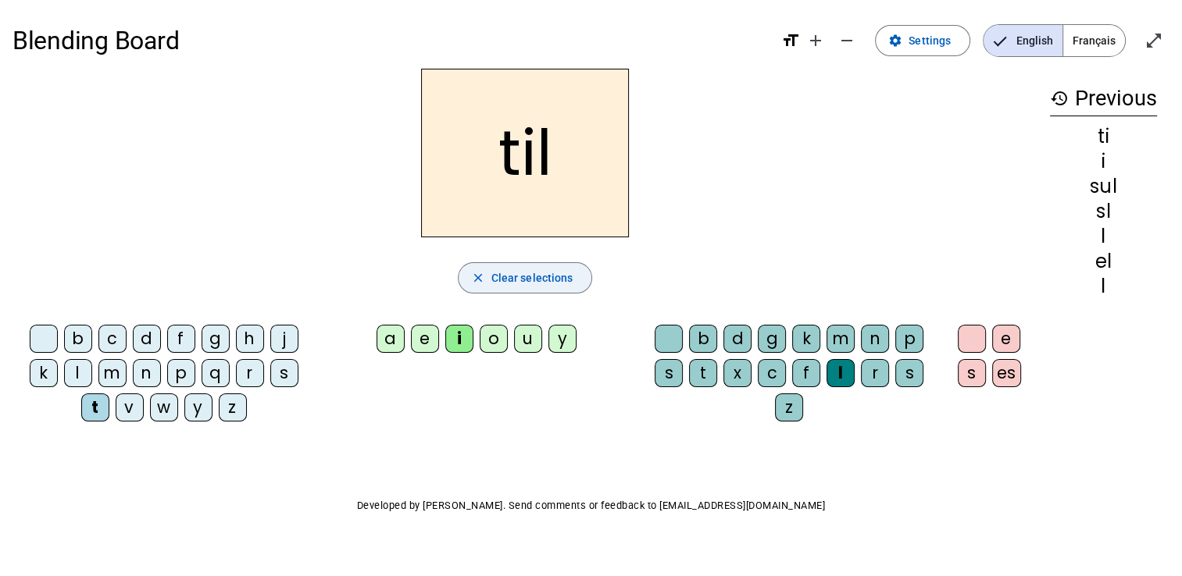
click at [538, 280] on span "Clear selections" at bounding box center [532, 278] width 82 height 19
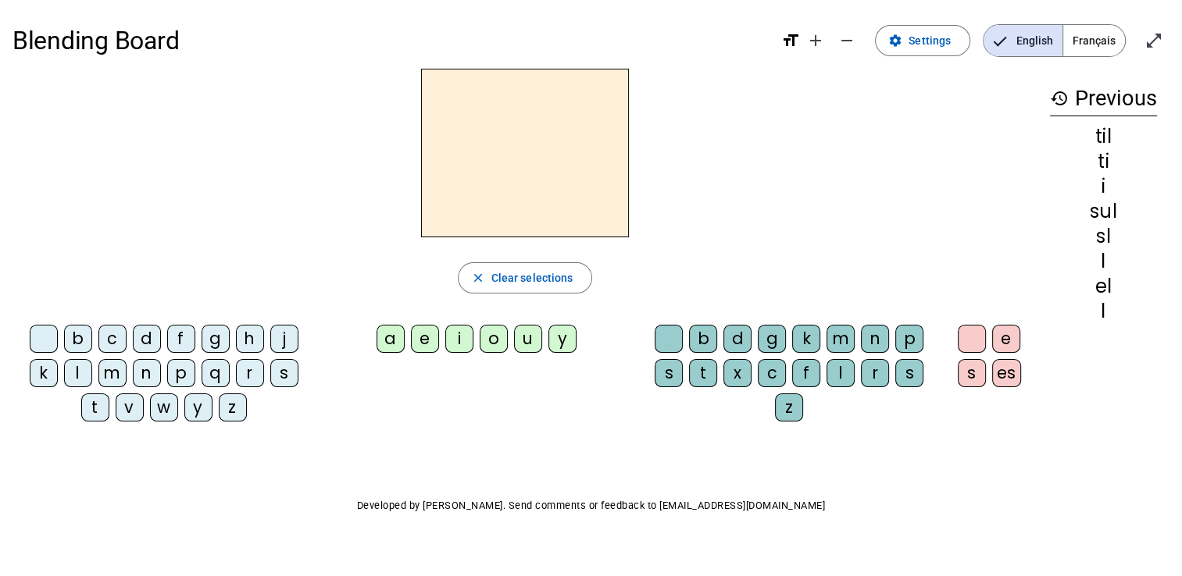
click at [286, 389] on letter-bubble "s" at bounding box center [287, 376] width 34 height 34
click at [494, 331] on div "o" at bounding box center [494, 339] width 28 height 28
click at [837, 362] on div "l" at bounding box center [840, 373] width 28 height 28
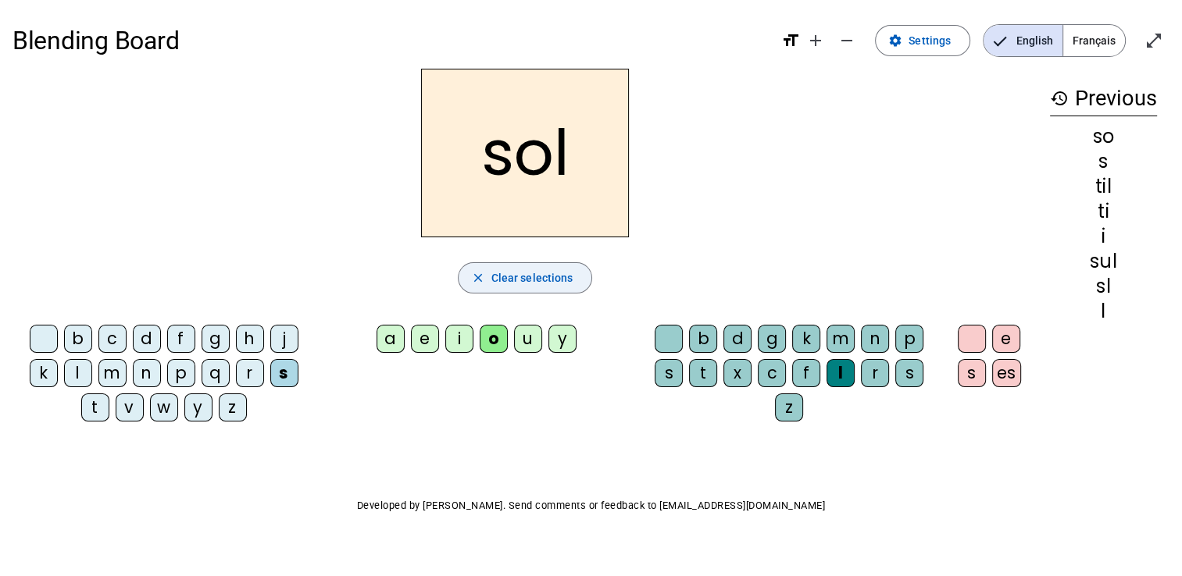
click at [553, 278] on span "Clear selections" at bounding box center [532, 278] width 82 height 19
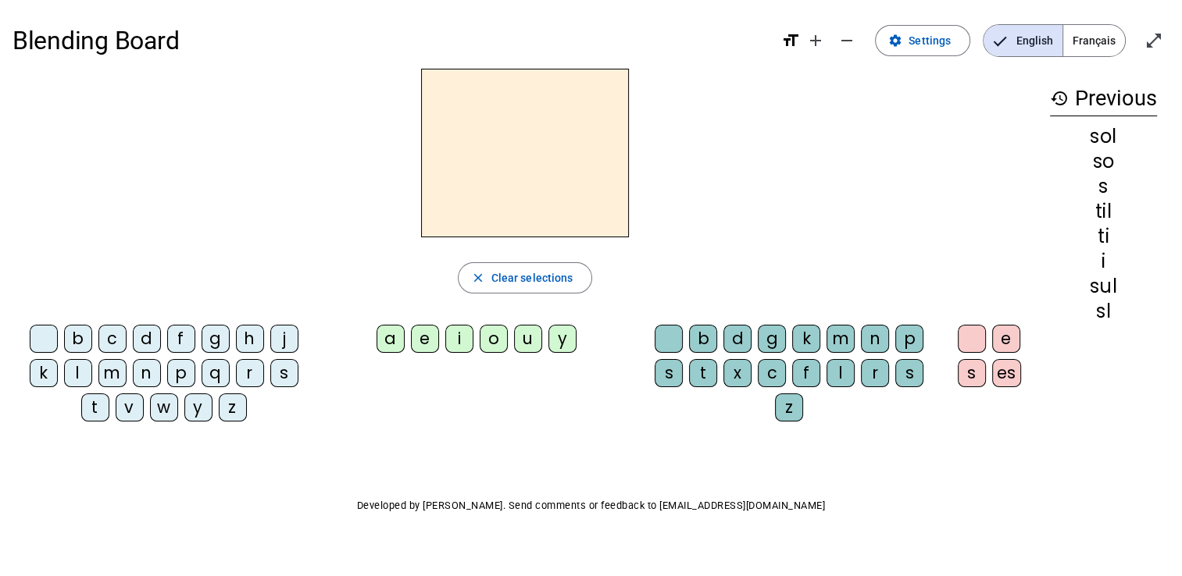
click at [216, 381] on div "q" at bounding box center [216, 373] width 28 height 28
click at [532, 272] on span "Clear selections" at bounding box center [532, 278] width 82 height 19
click at [397, 340] on div "a" at bounding box center [391, 339] width 28 height 28
click at [91, 406] on div "t" at bounding box center [95, 408] width 28 height 28
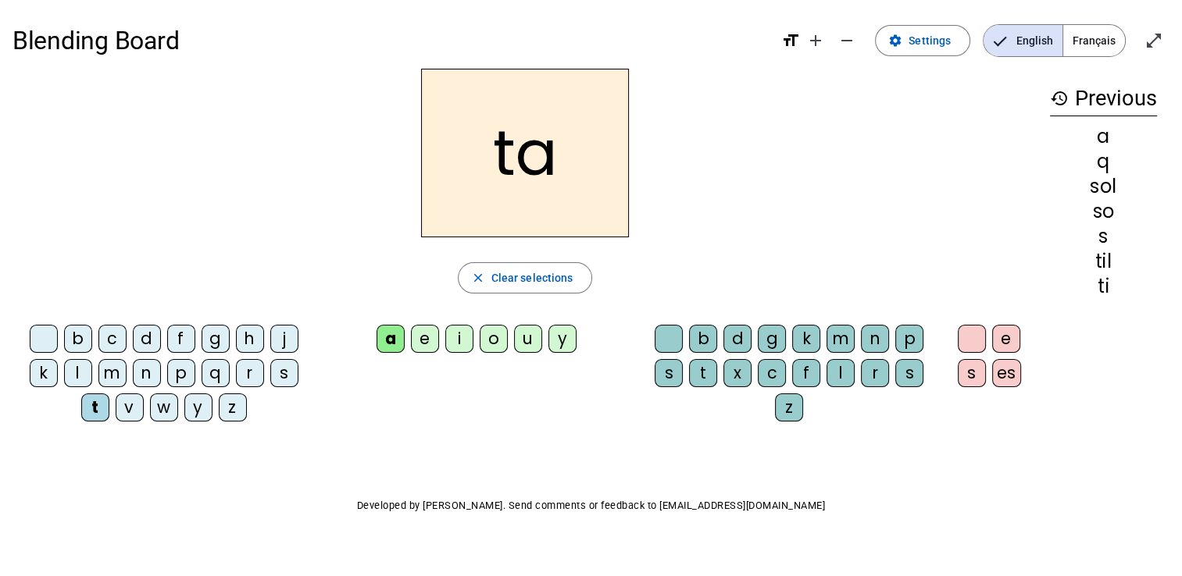
click at [837, 371] on div "l" at bounding box center [840, 373] width 28 height 28
click at [494, 273] on span "Clear selections" at bounding box center [532, 278] width 82 height 19
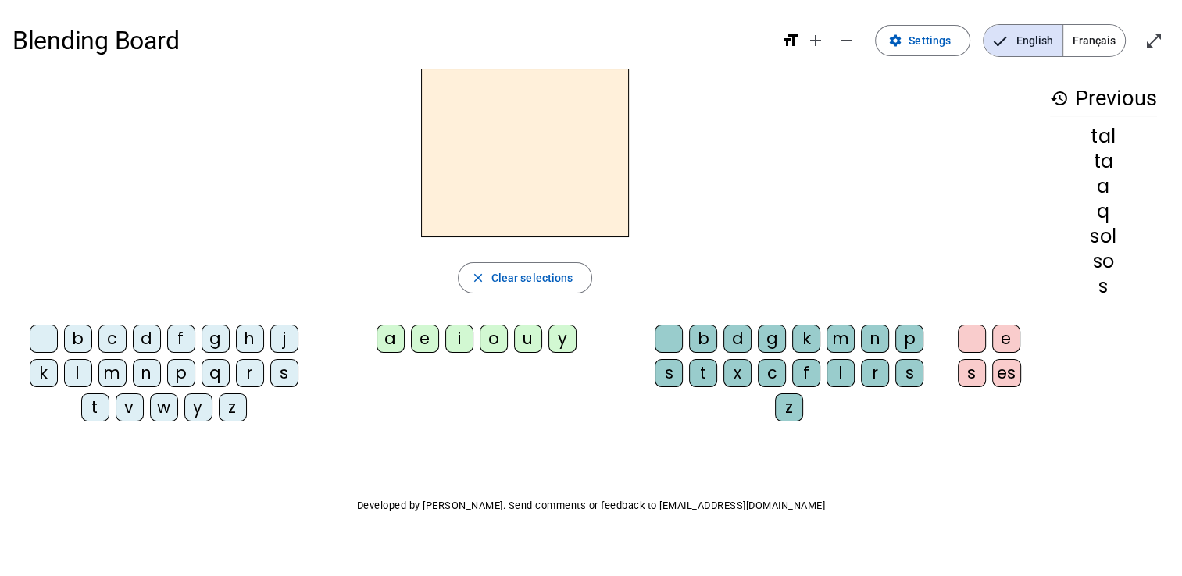
click at [81, 367] on div "l" at bounding box center [78, 373] width 28 height 28
click at [526, 337] on div "u" at bounding box center [528, 339] width 28 height 28
click at [279, 370] on div "s" at bounding box center [284, 373] width 28 height 28
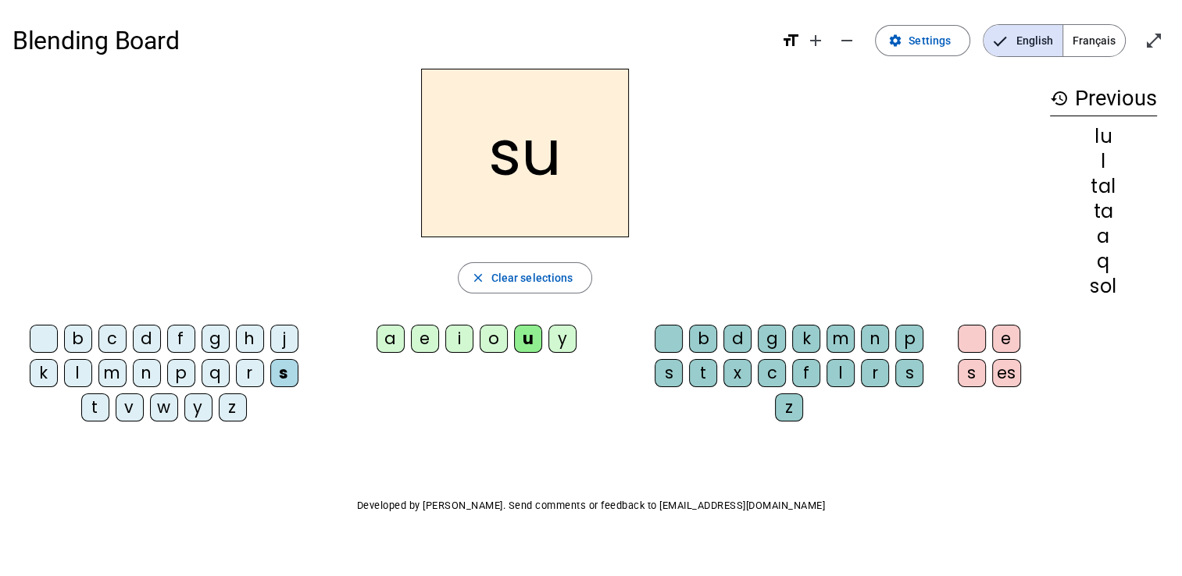
click at [98, 405] on div "t" at bounding box center [95, 408] width 28 height 28
click at [395, 341] on div "a" at bounding box center [391, 339] width 28 height 28
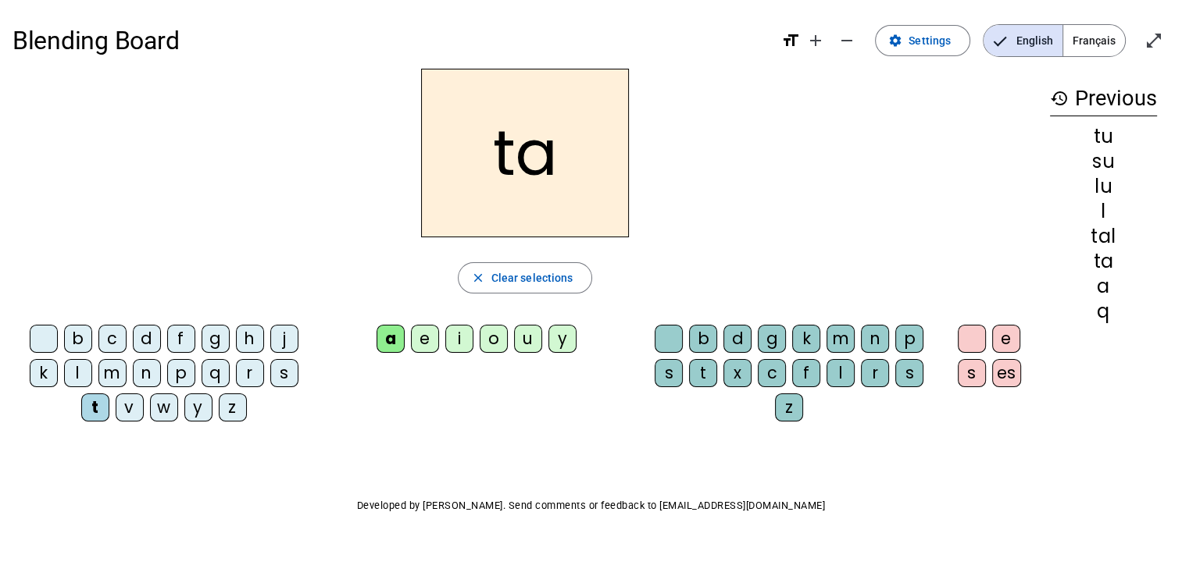
click at [432, 344] on div "e" at bounding box center [425, 339] width 28 height 28
click at [457, 338] on div "i" at bounding box center [459, 339] width 28 height 28
click at [489, 344] on div "o" at bounding box center [494, 339] width 28 height 28
click at [520, 345] on div "u" at bounding box center [528, 339] width 28 height 28
click at [284, 369] on div "s" at bounding box center [284, 373] width 28 height 28
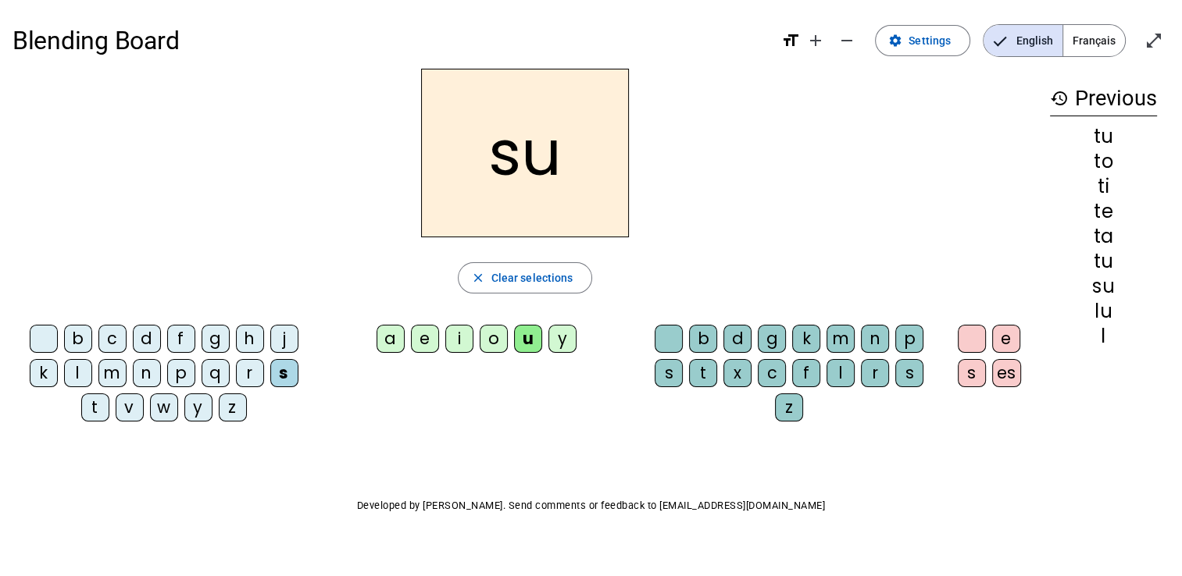
click at [391, 341] on div "a" at bounding box center [391, 339] width 28 height 28
click at [433, 337] on div "e" at bounding box center [425, 339] width 28 height 28
click at [459, 336] on div "i" at bounding box center [459, 339] width 28 height 28
click at [491, 341] on div "o" at bounding box center [494, 339] width 28 height 28
click at [525, 337] on div "u" at bounding box center [528, 339] width 28 height 28
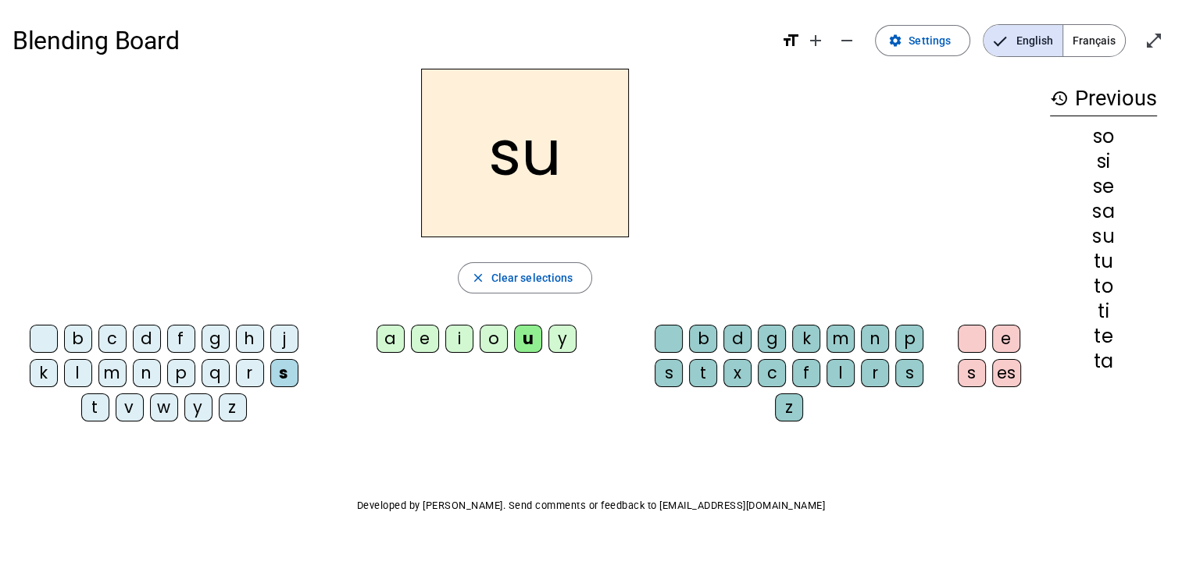
click at [94, 402] on div "t" at bounding box center [95, 408] width 28 height 28
click at [397, 336] on div "a" at bounding box center [391, 339] width 28 height 28
click at [431, 338] on div "e" at bounding box center [425, 339] width 28 height 28
click at [459, 329] on div "i" at bounding box center [459, 339] width 28 height 28
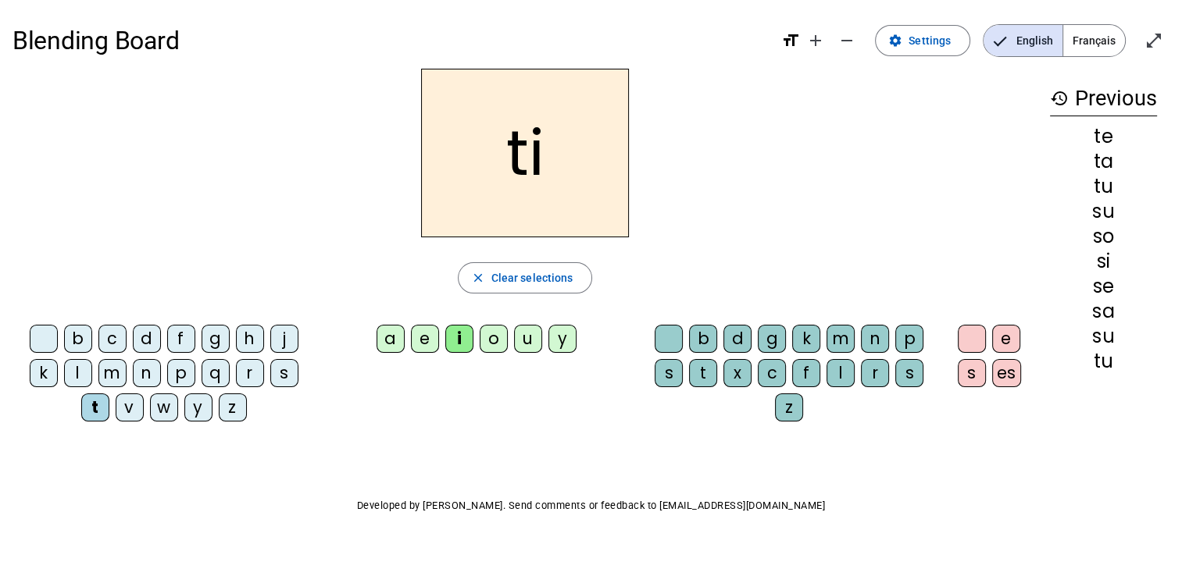
click at [491, 344] on div "o" at bounding box center [494, 339] width 28 height 28
click at [534, 341] on div "u" at bounding box center [528, 339] width 28 height 28
click at [834, 369] on div "l" at bounding box center [840, 373] width 28 height 28
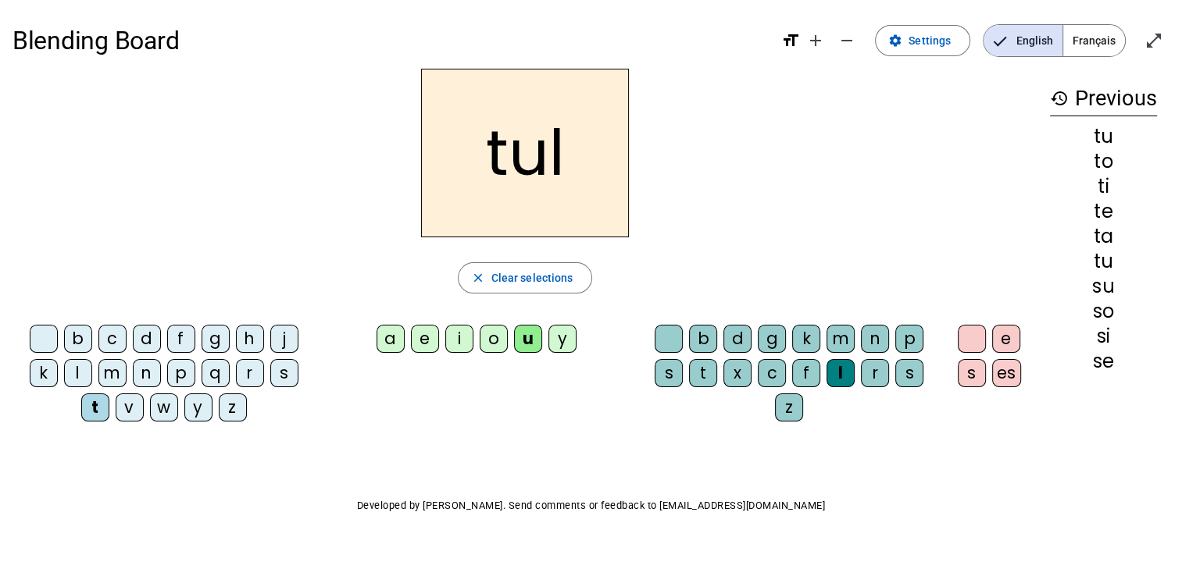
click at [280, 374] on div "s" at bounding box center [284, 373] width 28 height 28
click at [458, 331] on div "i" at bounding box center [459, 339] width 28 height 28
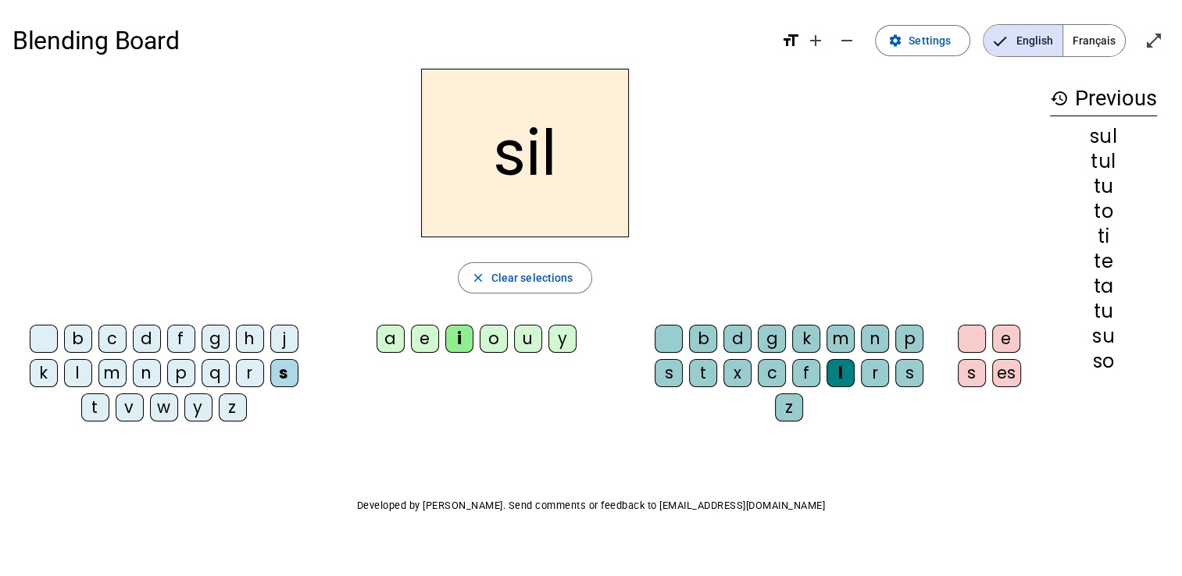
click at [95, 403] on div "t" at bounding box center [95, 408] width 28 height 28
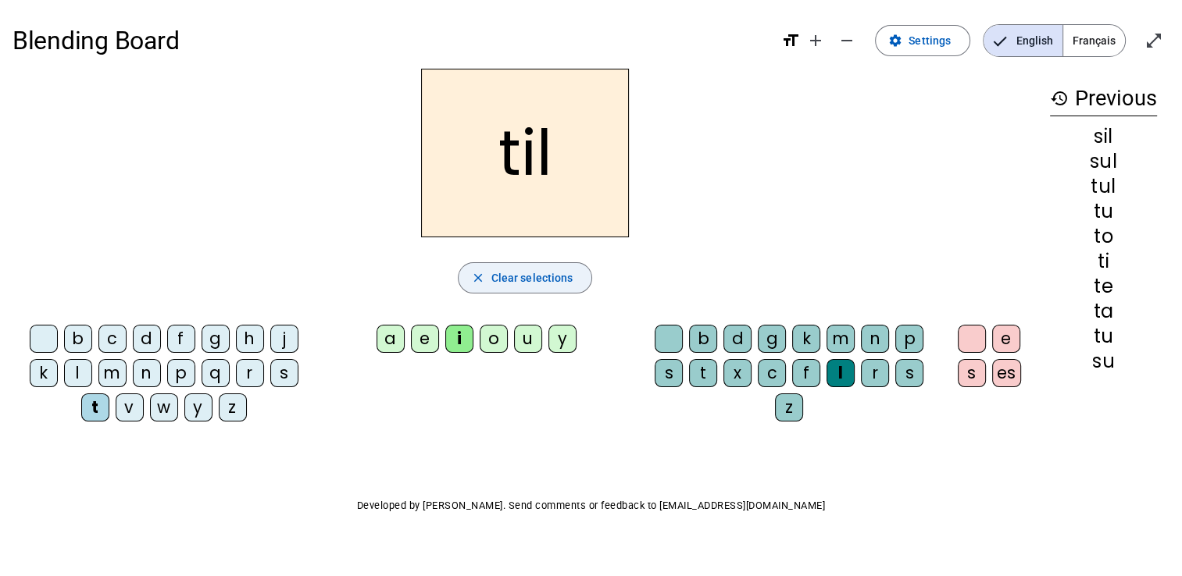
click at [548, 278] on span "Clear selections" at bounding box center [532, 278] width 82 height 19
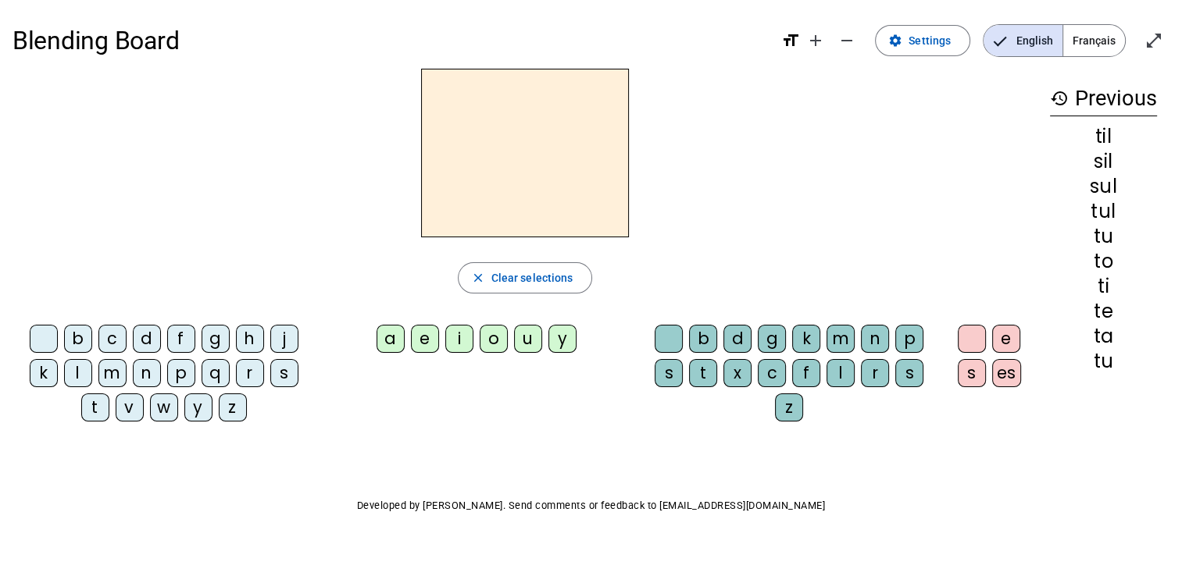
click at [292, 368] on div "s" at bounding box center [284, 373] width 28 height 28
click at [531, 335] on div "u" at bounding box center [528, 339] width 28 height 28
click at [534, 278] on span "Clear selections" at bounding box center [532, 278] width 82 height 19
click at [85, 410] on div "t" at bounding box center [95, 408] width 28 height 28
click at [537, 341] on div "u" at bounding box center [528, 339] width 28 height 28
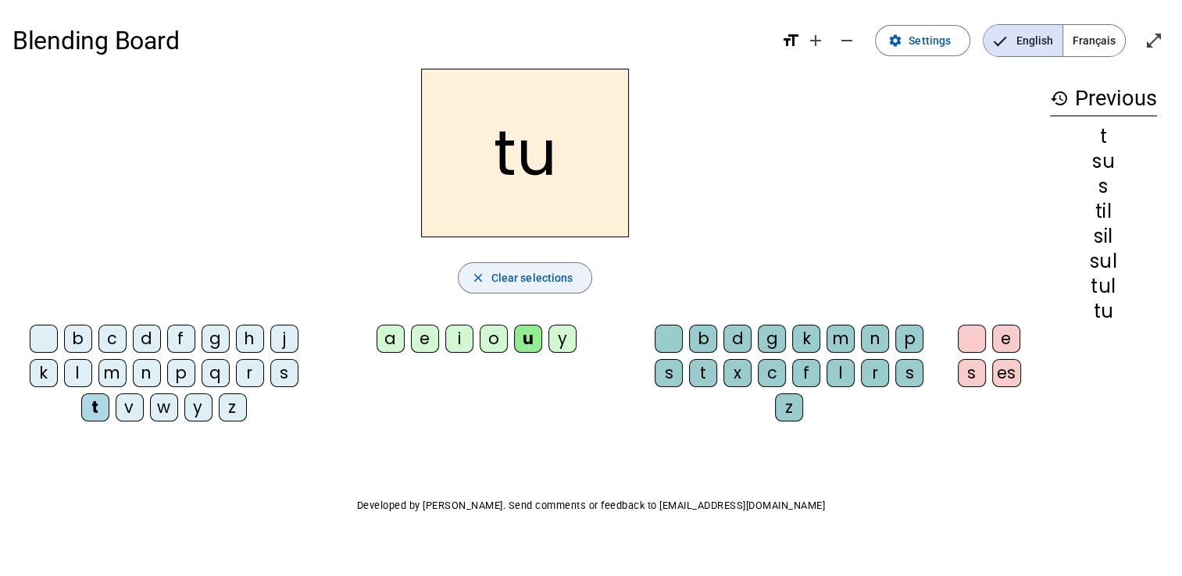
click at [559, 280] on span "Clear selections" at bounding box center [532, 278] width 82 height 19
click at [81, 368] on div "l" at bounding box center [78, 373] width 28 height 28
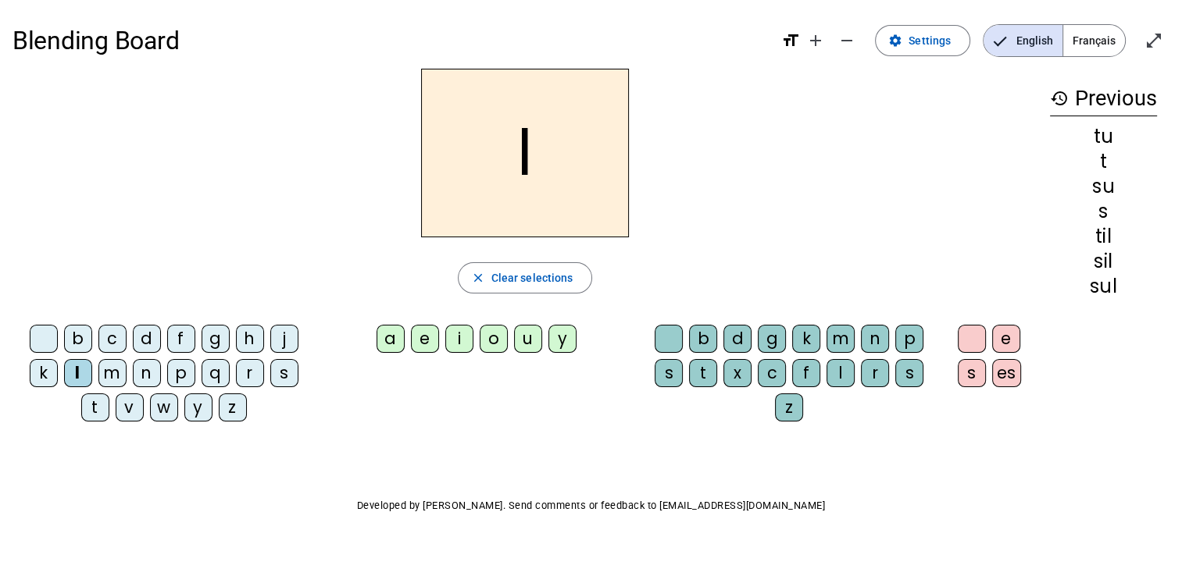
click at [497, 337] on div "o" at bounding box center [494, 339] width 28 height 28
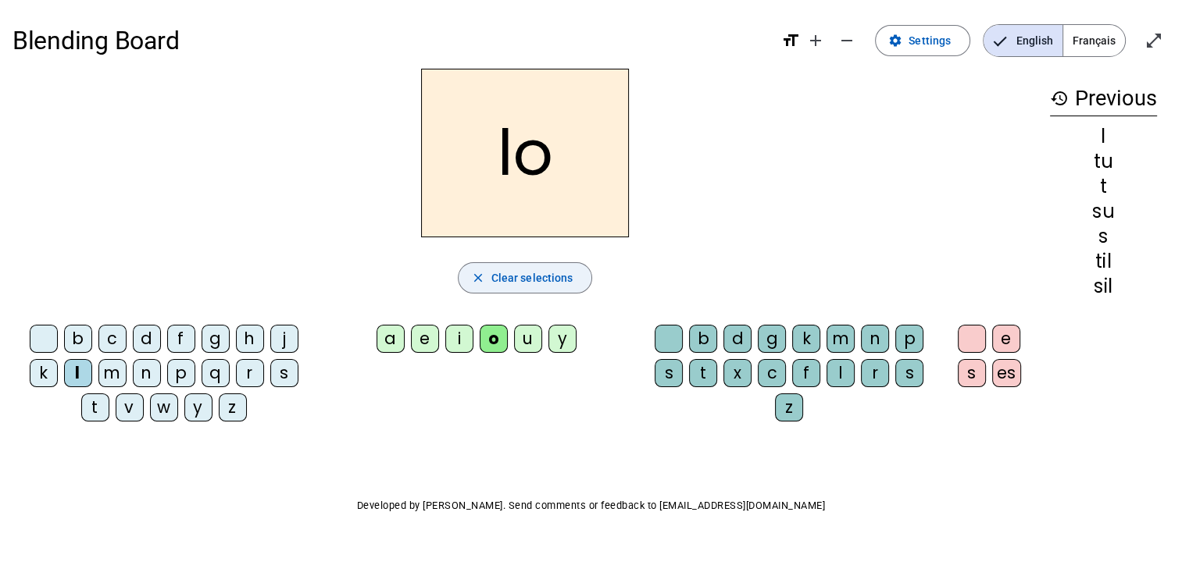
click at [528, 274] on span "Clear selections" at bounding box center [532, 278] width 82 height 19
click at [91, 404] on div "t" at bounding box center [95, 408] width 28 height 28
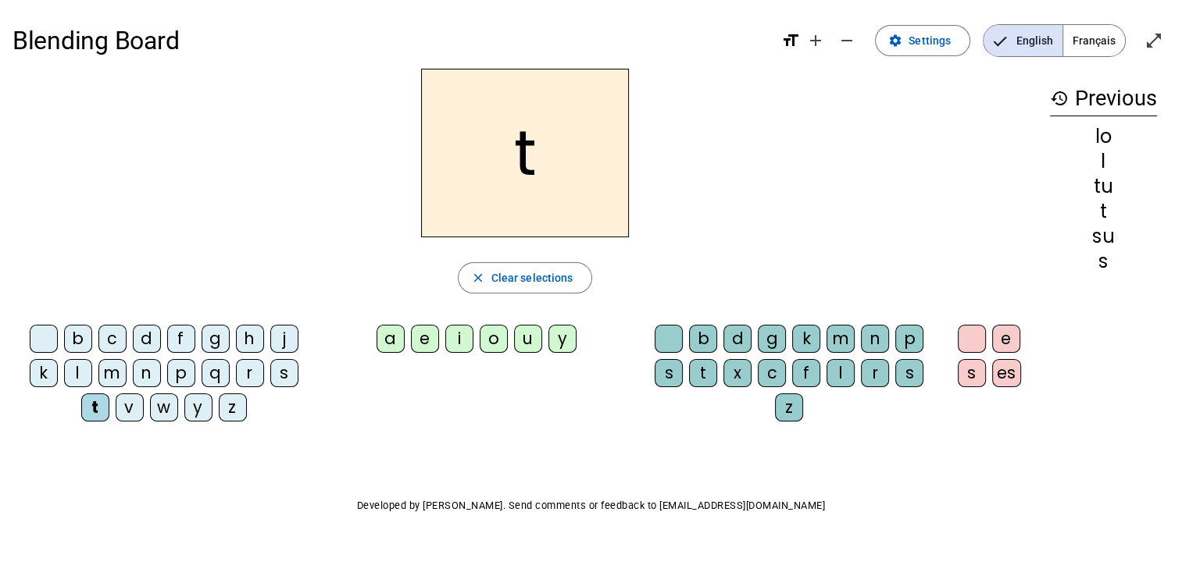
click at [528, 334] on div "u" at bounding box center [528, 339] width 28 height 28
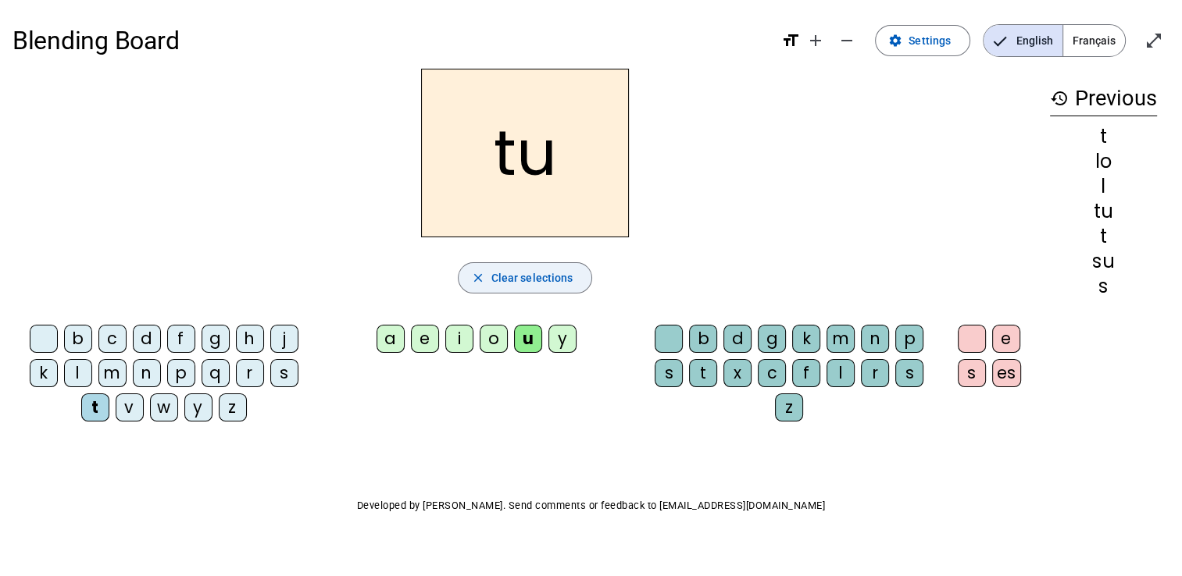
click at [545, 275] on span "Clear selections" at bounding box center [532, 278] width 82 height 19
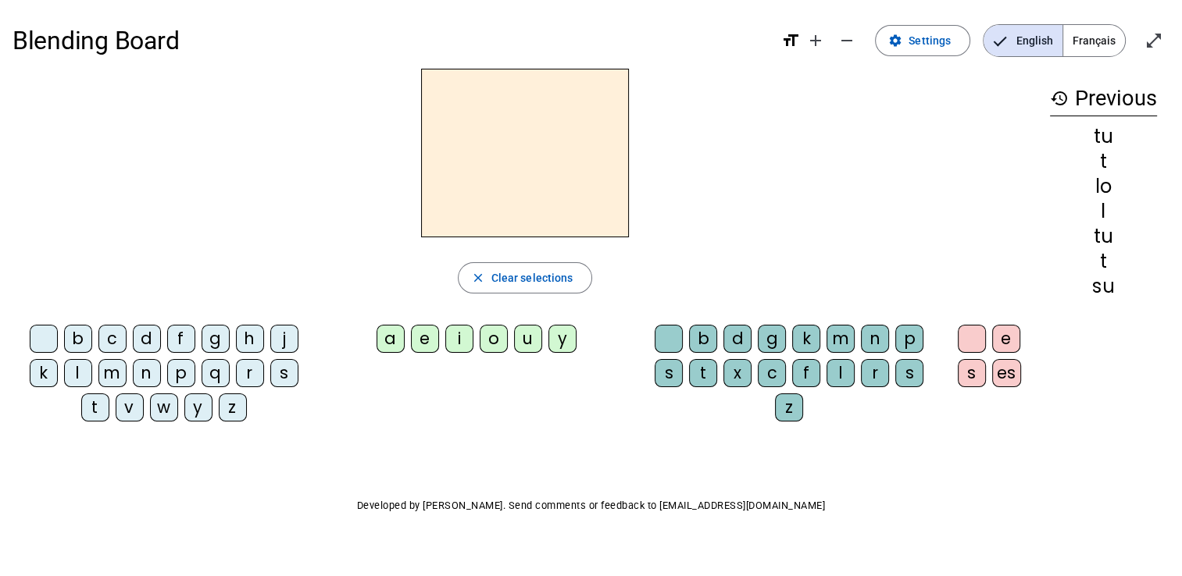
click at [287, 370] on div "s" at bounding box center [284, 373] width 28 height 28
click at [461, 336] on div "i" at bounding box center [459, 339] width 28 height 28
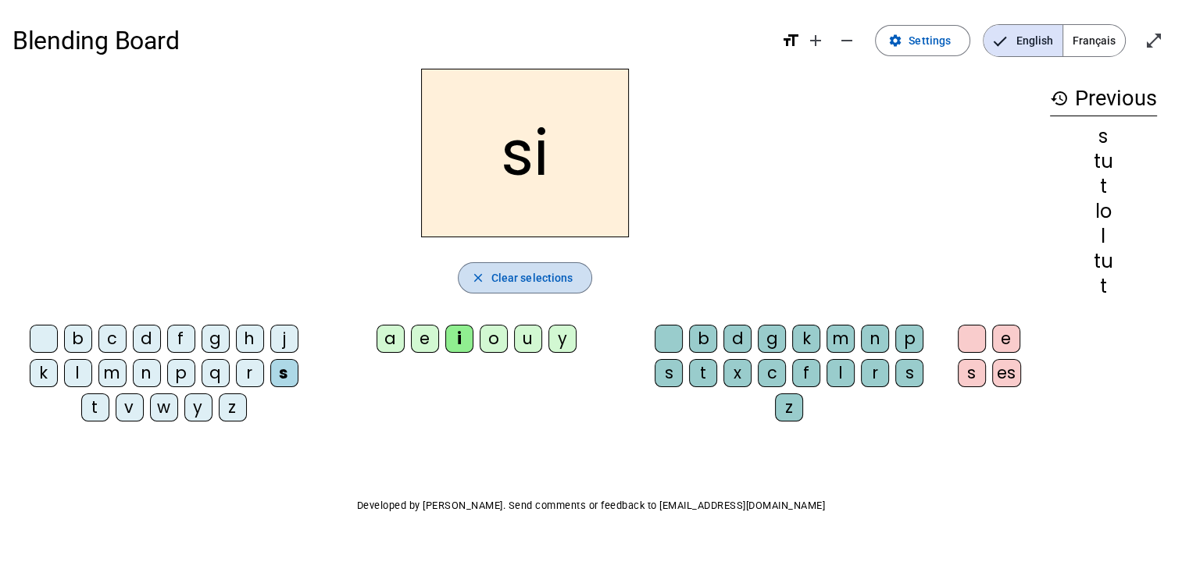
click at [556, 269] on span "Clear selections" at bounding box center [532, 278] width 82 height 19
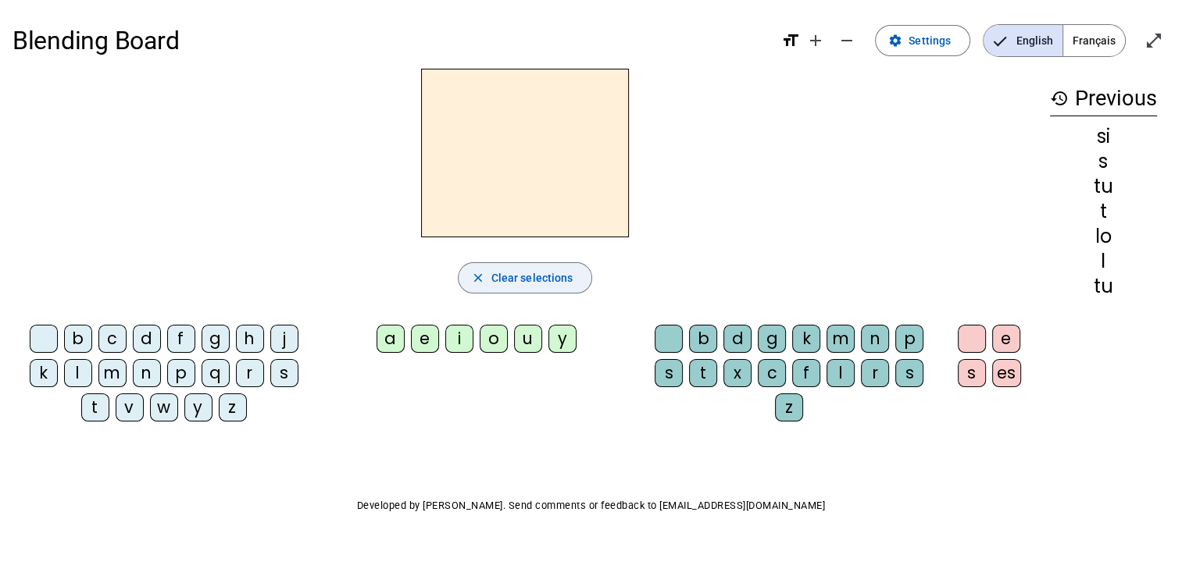
click at [456, 331] on div "i" at bounding box center [459, 339] width 28 height 28
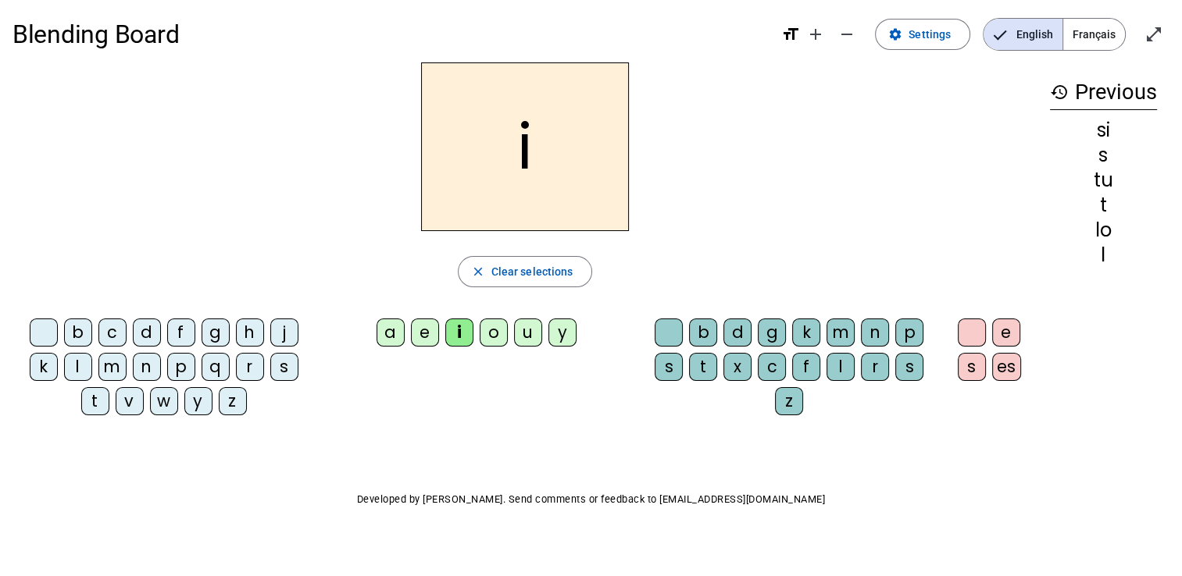
click at [447, 418] on div "b c d f g h j k l m n p q r s t v w y z a e i o u y b d g k m n p s t x c f l r…" at bounding box center [524, 370] width 1025 height 116
click at [97, 469] on div "Blending Board format_size add remove settings Settings English Français open_i…" at bounding box center [591, 293] width 1182 height 598
click at [150, 533] on div "Blending Board format_size add remove settings Settings English Français open_i…" at bounding box center [591, 293] width 1182 height 598
click at [89, 406] on div "t" at bounding box center [95, 401] width 28 height 28
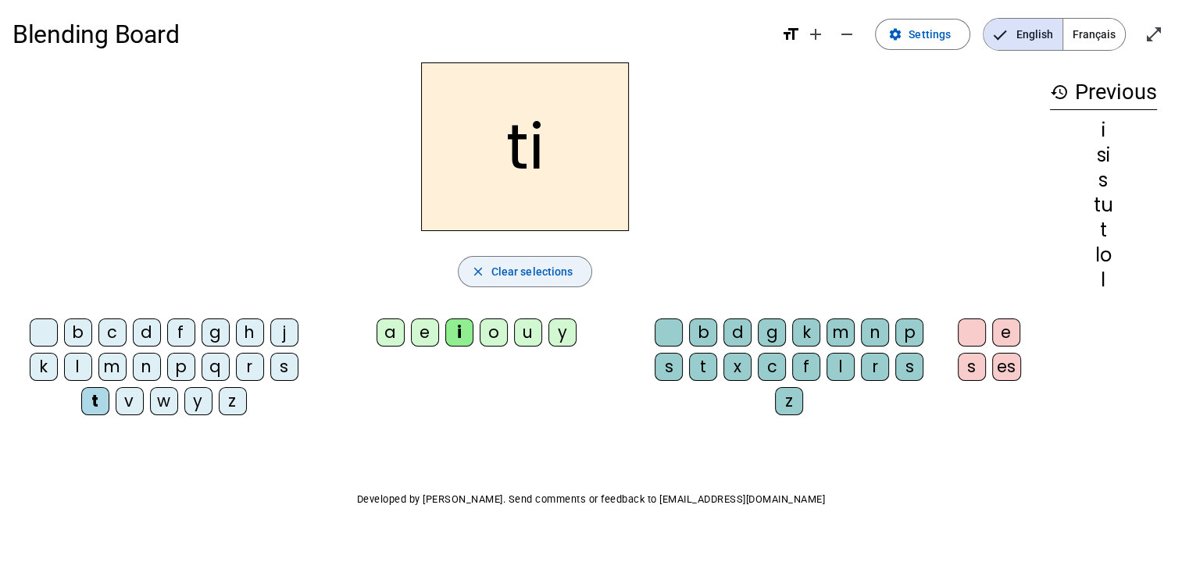
click at [550, 269] on span "Clear selections" at bounding box center [532, 271] width 82 height 19
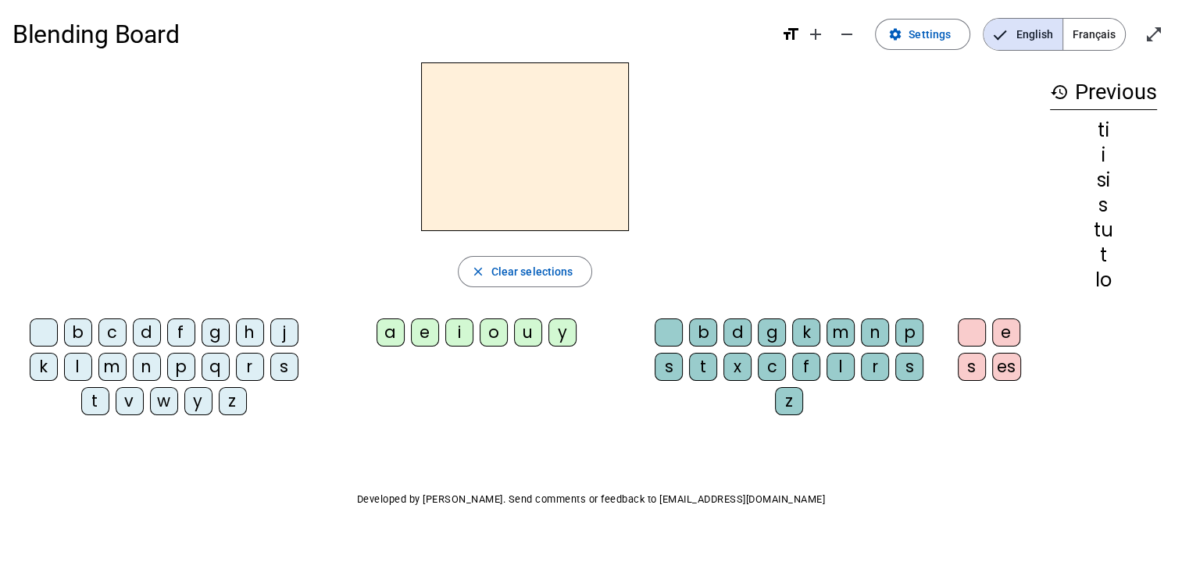
click at [100, 402] on div "t" at bounding box center [95, 401] width 28 height 28
click at [427, 329] on div "e" at bounding box center [425, 333] width 28 height 28
click at [569, 268] on span "Clear selections" at bounding box center [532, 271] width 82 height 19
click at [398, 341] on div "a" at bounding box center [391, 333] width 28 height 28
click at [439, 337] on div "e" at bounding box center [425, 333] width 28 height 28
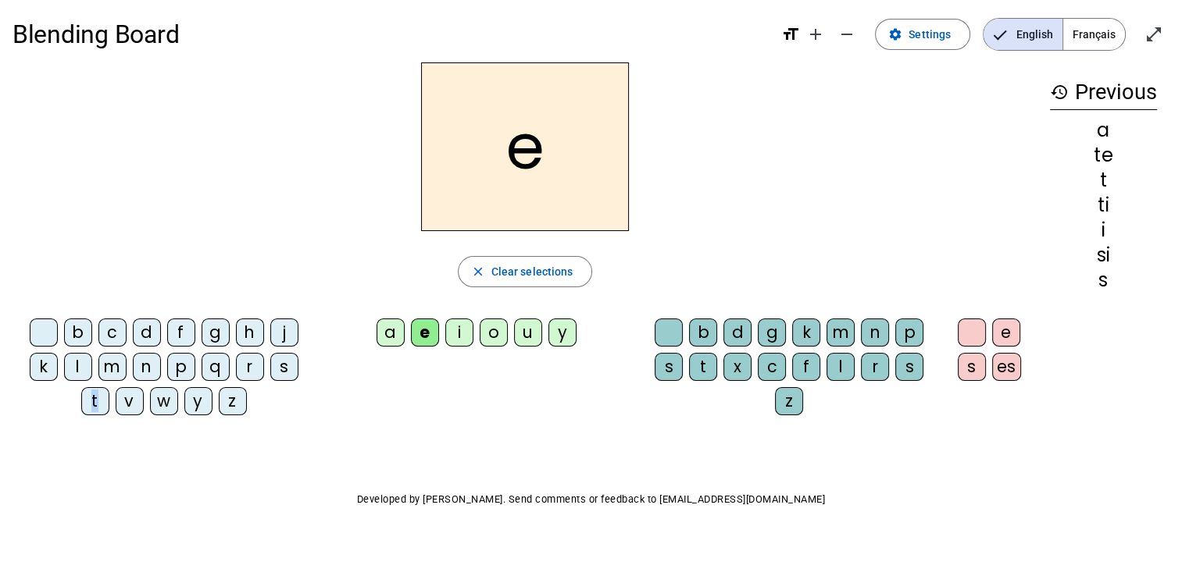
click at [393, 439] on div "Blending Board format_size add remove settings Settings English Français open_i…" at bounding box center [591, 293] width 1182 height 598
click at [102, 400] on div "t" at bounding box center [95, 401] width 28 height 28
click at [516, 267] on span "Clear selections" at bounding box center [532, 271] width 82 height 19
click at [97, 394] on div "t" at bounding box center [95, 401] width 28 height 28
click at [534, 329] on div "u" at bounding box center [528, 333] width 28 height 28
